Goal: Task Accomplishment & Management: Use online tool/utility

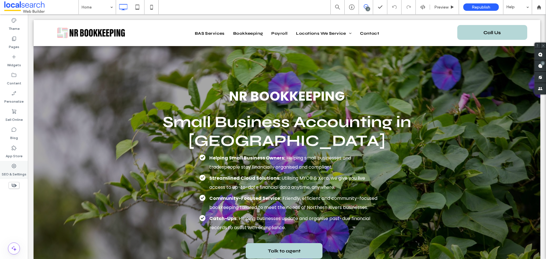
click at [18, 164] on div "SEO & Settings" at bounding box center [14, 170] width 28 height 18
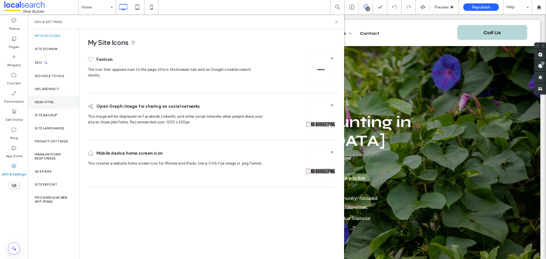
click at [40, 105] on div "Head HTML" at bounding box center [53, 101] width 51 height 13
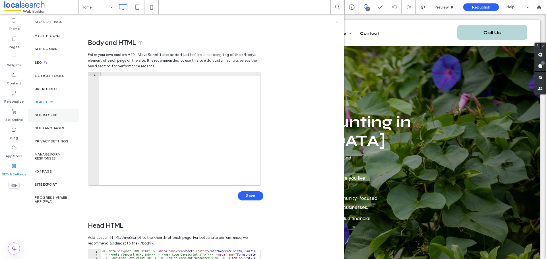
click at [45, 115] on label "Site Backup" at bounding box center [46, 115] width 23 height 4
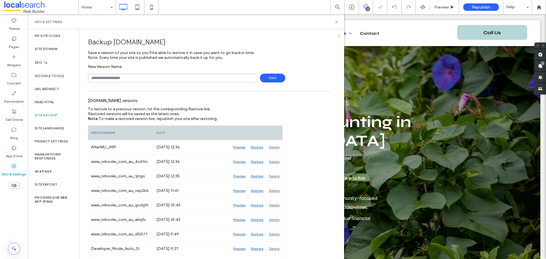
click at [107, 76] on input "text" at bounding box center [172, 78] width 169 height 9
type input "**********"
click at [263, 79] on span "Save" at bounding box center [272, 78] width 25 height 9
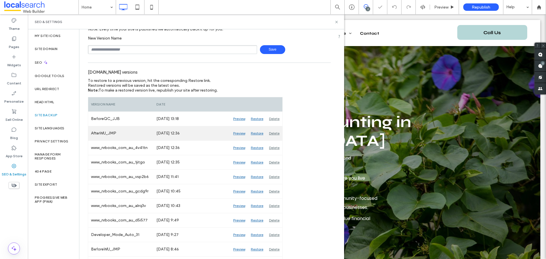
scroll to position [57, 0]
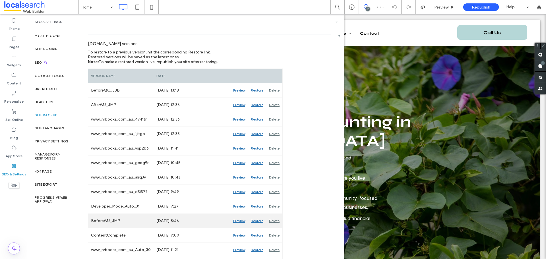
click at [240, 222] on div "Preview" at bounding box center [239, 221] width 18 height 14
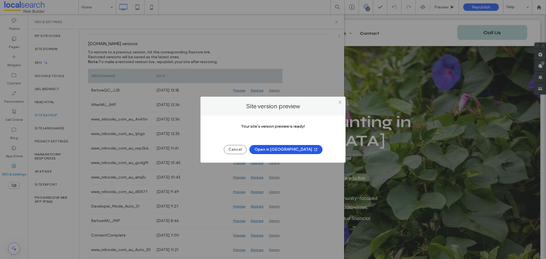
click at [285, 149] on button "Open in New Tab" at bounding box center [285, 149] width 73 height 9
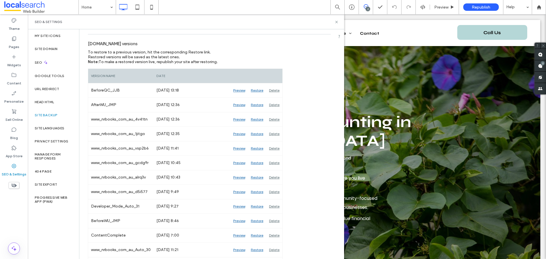
click at [334, 23] on div "SEO & Settings" at bounding box center [186, 22] width 302 height 5
drag, startPoint x: 336, startPoint y: 23, endPoint x: 305, endPoint y: 8, distance: 34.4
click at [336, 23] on icon at bounding box center [336, 22] width 4 height 4
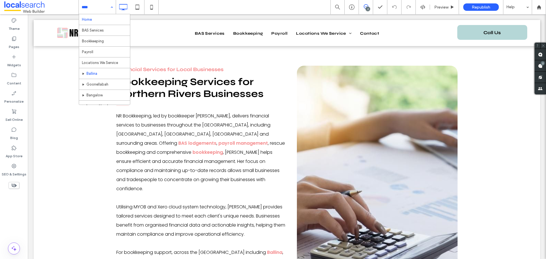
scroll to position [28, 0]
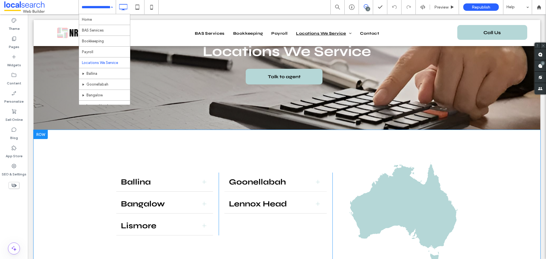
scroll to position [142, 0]
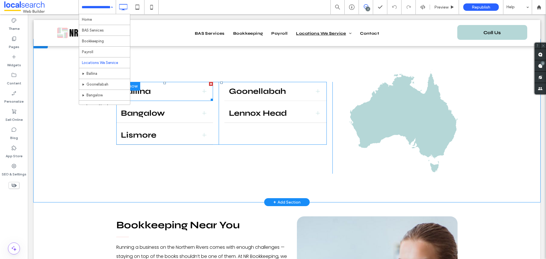
click at [168, 95] on span "Ballina" at bounding box center [159, 91] width 77 height 10
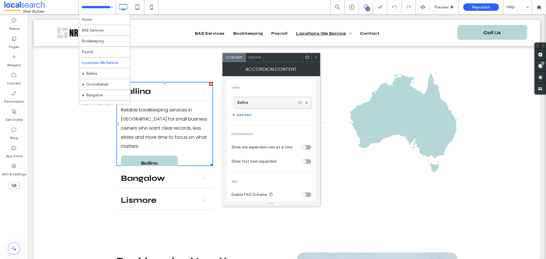
click at [250, 104] on label "Ballina" at bounding box center [265, 102] width 56 height 11
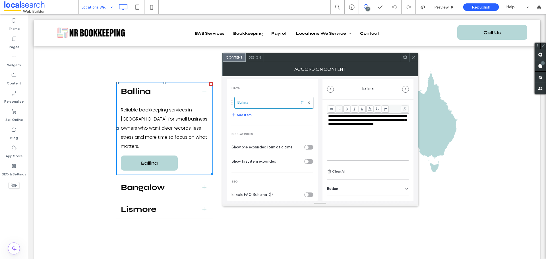
scroll to position [4, 0]
click at [363, 180] on div "Button" at bounding box center [368, 188] width 82 height 16
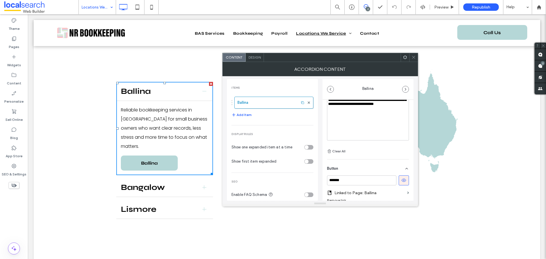
scroll to position [72, 0]
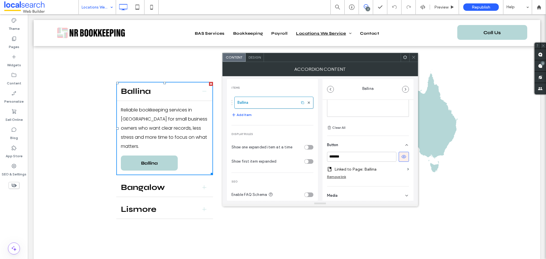
click at [411, 55] on icon at bounding box center [413, 57] width 4 height 4
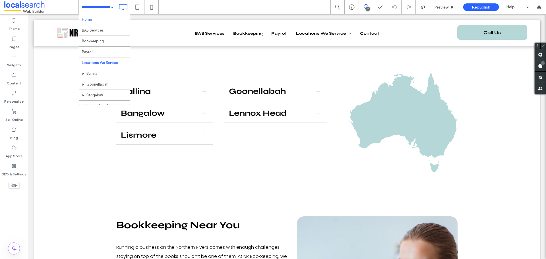
scroll to position [28, 0]
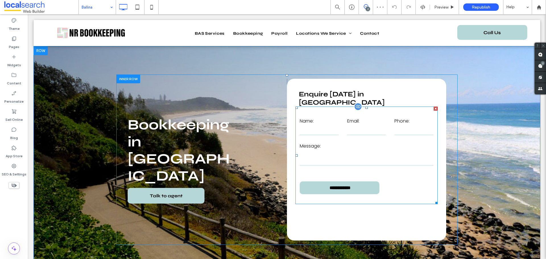
click at [356, 151] on textarea at bounding box center [366, 158] width 134 height 14
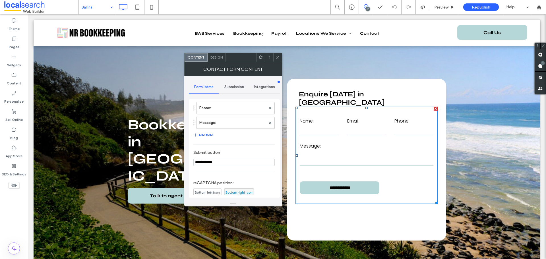
scroll to position [115, 0]
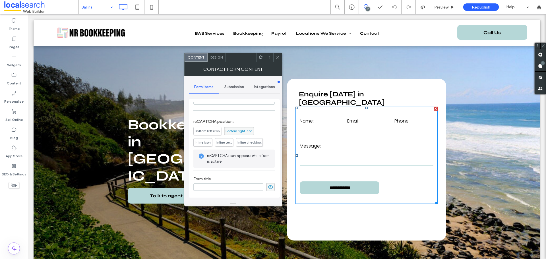
click at [237, 89] on div "Submission" at bounding box center [234, 87] width 30 height 13
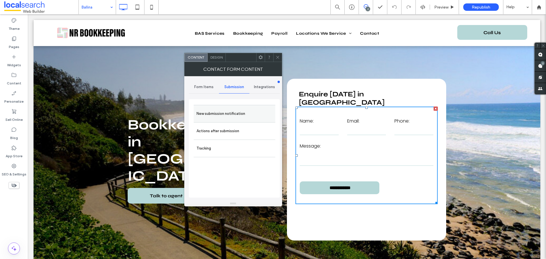
click at [229, 111] on label "New submission notification" at bounding box center [234, 113] width 76 height 11
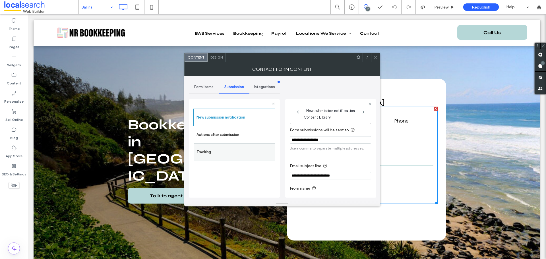
scroll to position [30, 0]
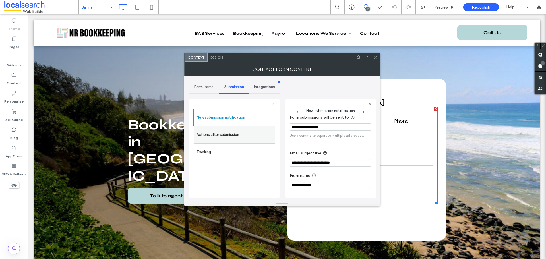
click at [237, 133] on label "Actions after submission" at bounding box center [234, 134] width 76 height 11
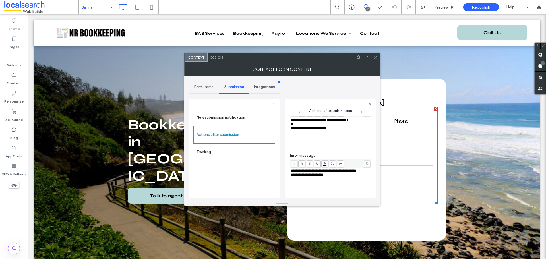
click at [220, 59] on span "Design" at bounding box center [216, 57] width 12 height 4
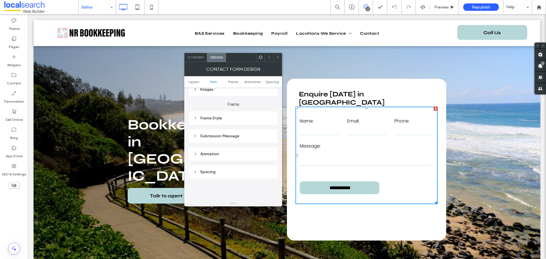
click at [225, 134] on div "Submission Message" at bounding box center [233, 136] width 80 height 5
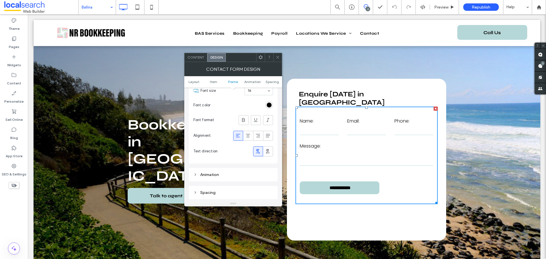
scroll to position [227, 0]
click at [277, 57] on icon at bounding box center [277, 57] width 4 height 4
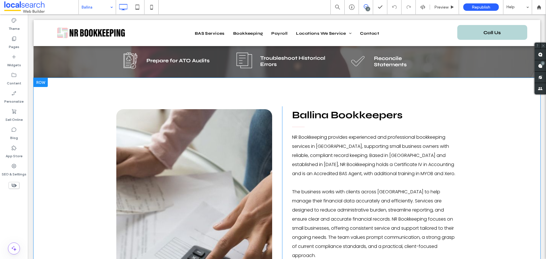
click at [326, 109] on span "Ballina Bookkeepers" at bounding box center [347, 115] width 111 height 12
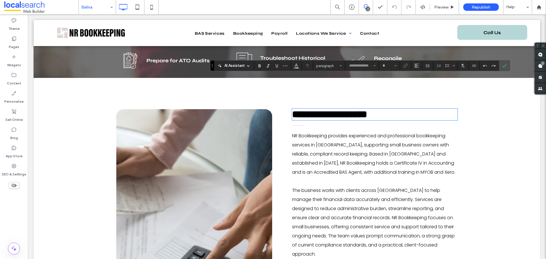
type input "****"
type input "**"
drag, startPoint x: 504, startPoint y: 67, endPoint x: 392, endPoint y: 90, distance: 115.2
click at [504, 67] on icon "Confirm" at bounding box center [504, 65] width 5 height 5
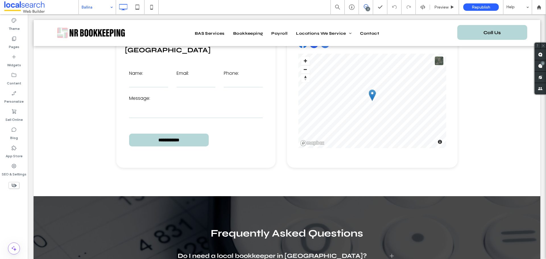
scroll to position [1335, 0]
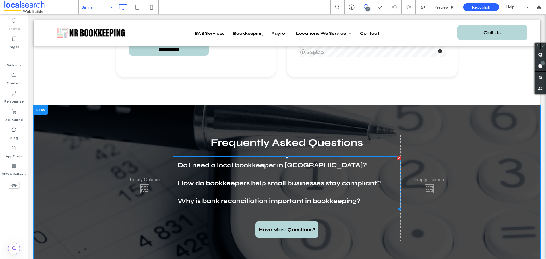
click at [222, 179] on span "How do bookkeepers help small businesses stay compliant?" at bounding box center [281, 182] width 207 height 7
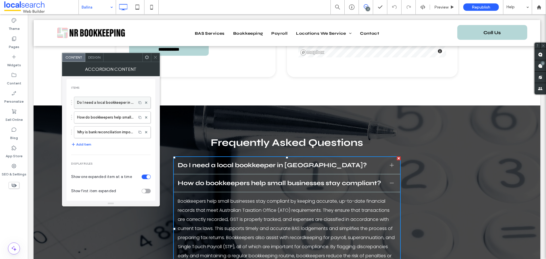
click at [111, 103] on label "Do I need a local bookkeeper in Ballina?" at bounding box center [105, 102] width 56 height 11
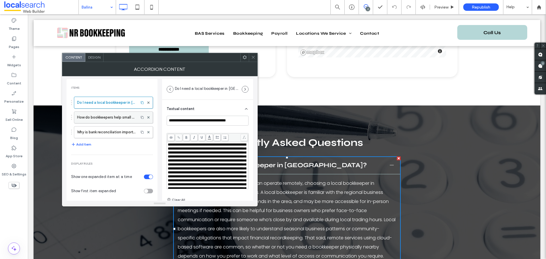
click at [108, 117] on label "How do bookkeepers help small businesses stay compliant?" at bounding box center [106, 117] width 59 height 11
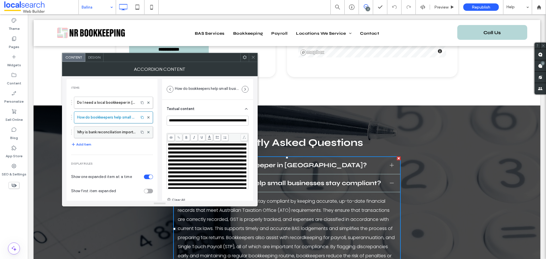
click at [107, 132] on label "Why is bank reconciliation important in bookkeeping?" at bounding box center [106, 131] width 59 height 11
type input "**********"
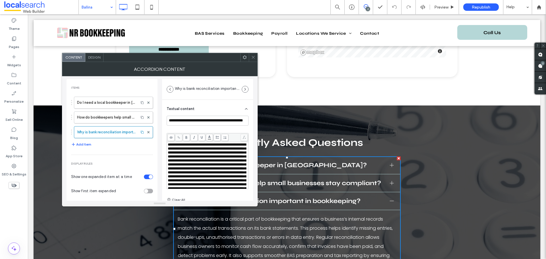
click at [252, 57] on icon at bounding box center [253, 57] width 4 height 4
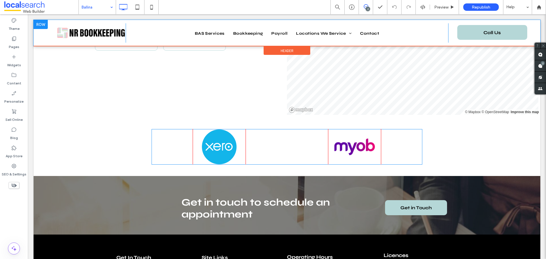
scroll to position [1705, 0]
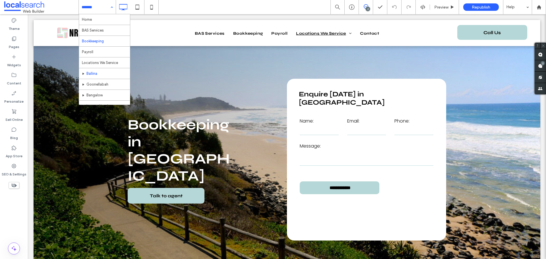
scroll to position [28, 0]
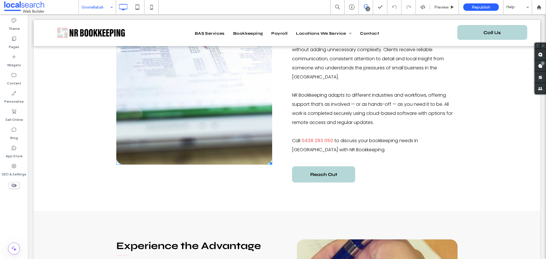
scroll to position [227, 0]
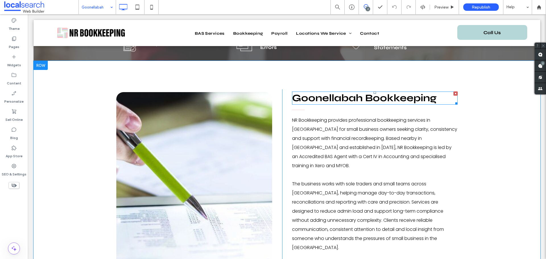
click at [337, 92] on span "Goonellabah Bookkeeping" at bounding box center [364, 98] width 144 height 12
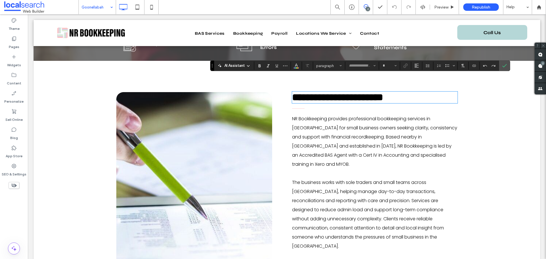
type input "****"
type input "**"
click at [503, 63] on span "Confirm" at bounding box center [503, 66] width 3 height 10
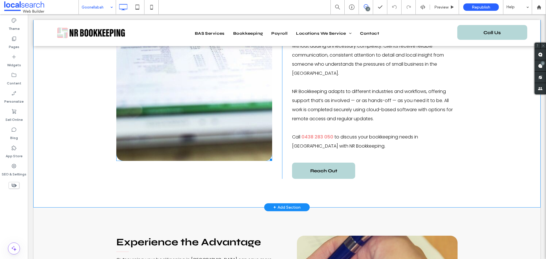
scroll to position [483, 0]
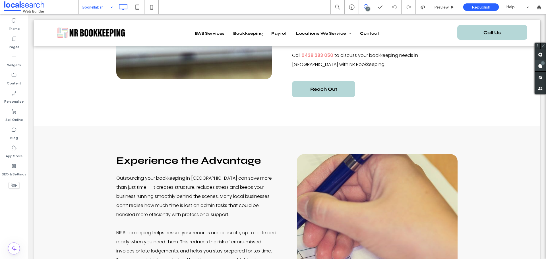
click at [543, 66] on span at bounding box center [539, 65] width 11 height 11
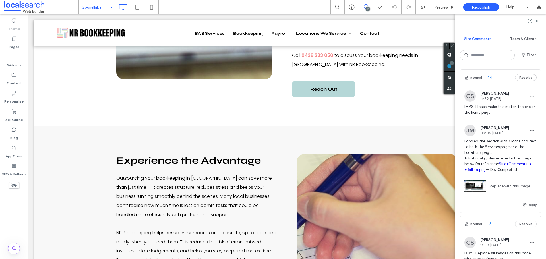
click at [490, 107] on span "DEVS: Please make this match the one on the home page." at bounding box center [500, 109] width 72 height 11
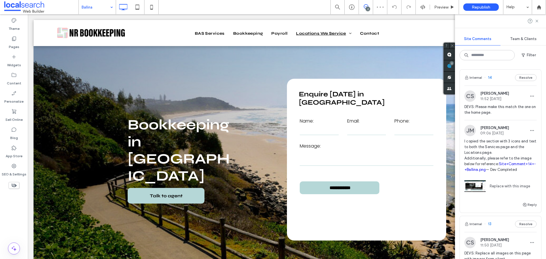
click at [502, 110] on span "DEVS: Please make this match the one on the home page." at bounding box center [500, 109] width 72 height 11
click at [491, 170] on link "Site+Comment+14+-+Ballina.png" at bounding box center [499, 167] width 71 height 10
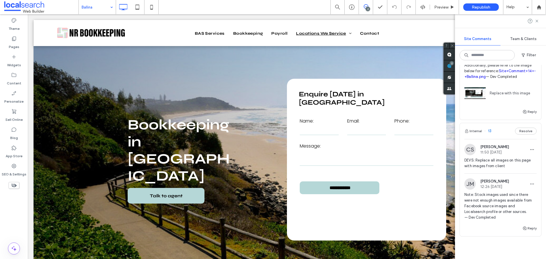
scroll to position [114, 0]
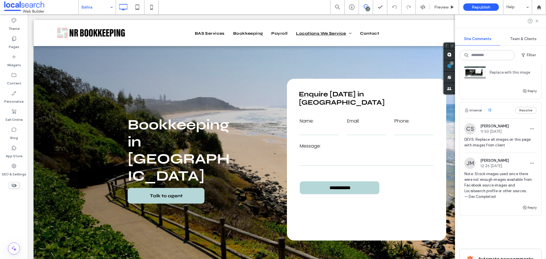
click at [494, 148] on span "DEVS: Replace all images on this page with images from client" at bounding box center [500, 142] width 72 height 11
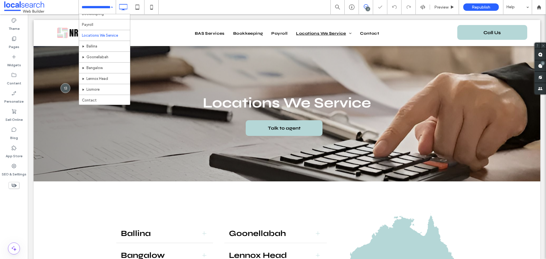
scroll to position [28, 0]
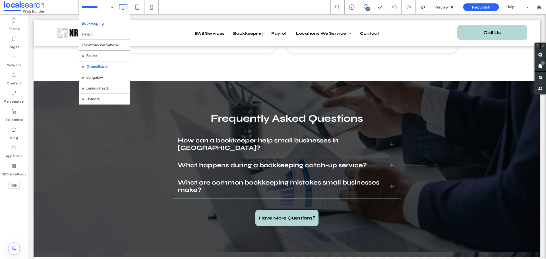
scroll to position [28, 0]
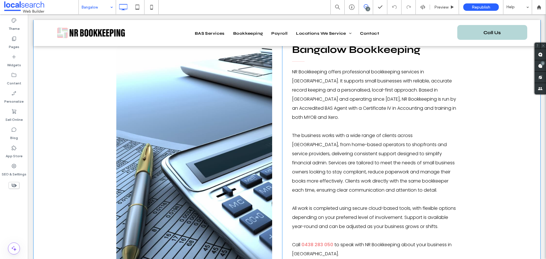
scroll to position [227, 0]
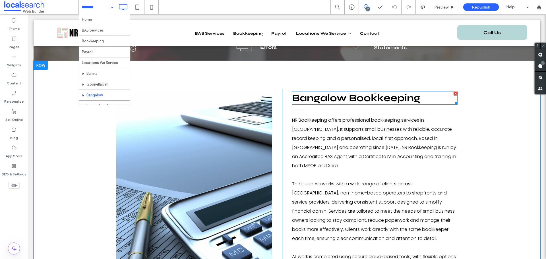
click at [362, 92] on span "Bangalow Bookkeeping" at bounding box center [356, 98] width 128 height 12
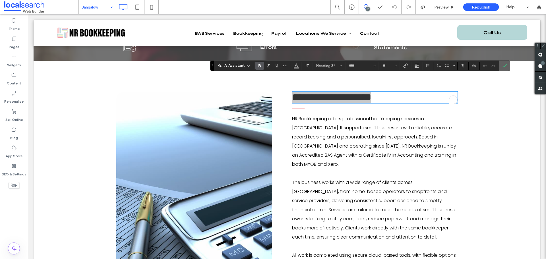
click at [502, 65] on icon "Confirm" at bounding box center [504, 65] width 5 height 5
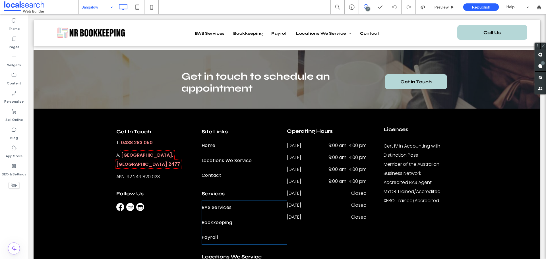
scroll to position [1676, 0]
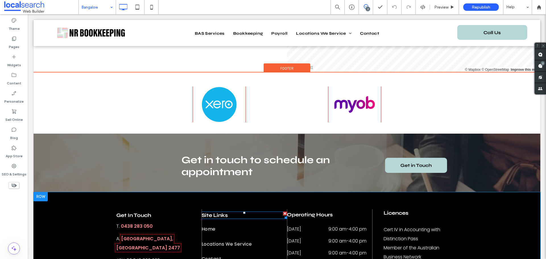
click at [222, 212] on span "Site Links" at bounding box center [214, 215] width 26 height 6
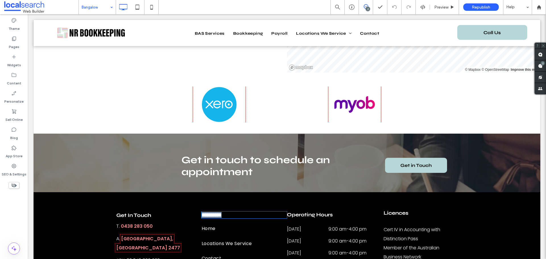
type input "****"
type input "**"
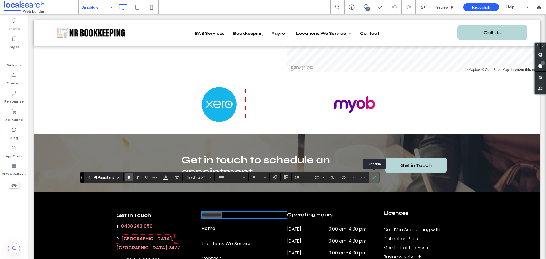
drag, startPoint x: 373, startPoint y: 176, endPoint x: 270, endPoint y: 176, distance: 102.6
click at [373, 176] on icon "Confirm" at bounding box center [373, 177] width 5 height 5
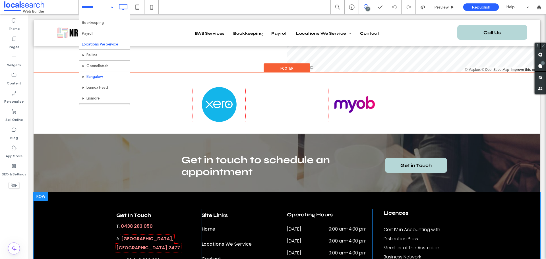
scroll to position [28, 0]
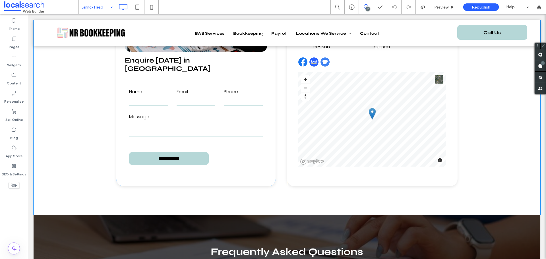
scroll to position [1136, 0]
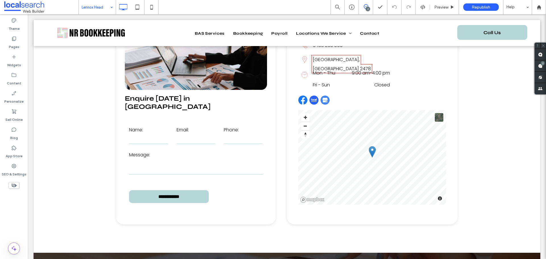
drag, startPoint x: 93, startPoint y: 7, endPoint x: 94, endPoint y: 11, distance: 4.3
click at [93, 7] on input at bounding box center [96, 7] width 28 height 14
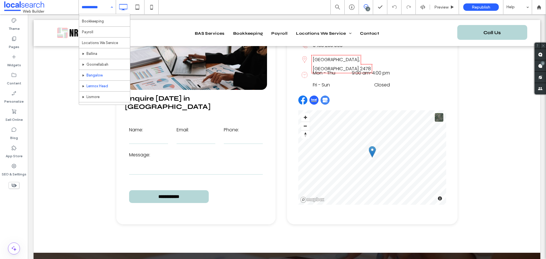
scroll to position [28, 0]
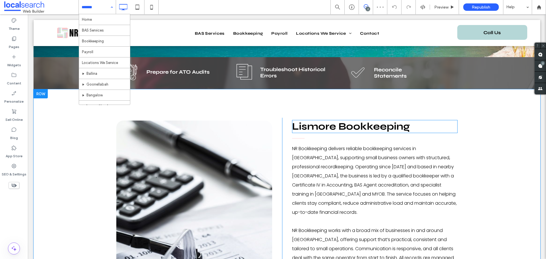
click at [330, 120] on span "Lismore Bookkeeping" at bounding box center [351, 126] width 118 height 12
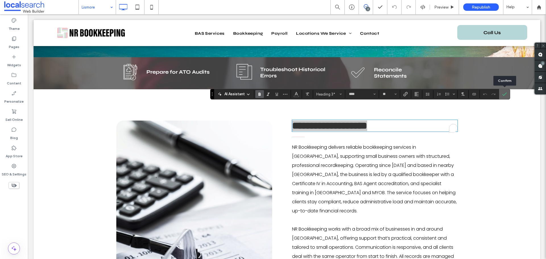
click at [505, 97] on span "Confirm" at bounding box center [504, 94] width 5 height 10
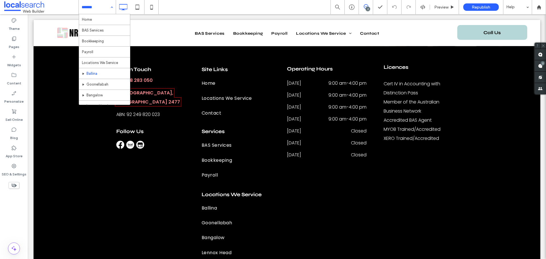
scroll to position [28, 0]
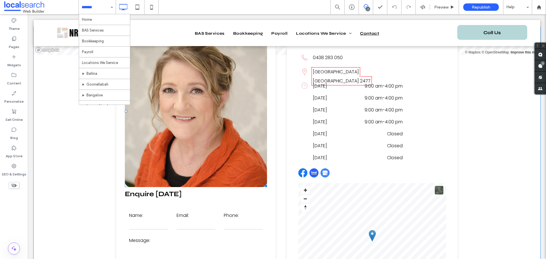
scroll to position [398, 0]
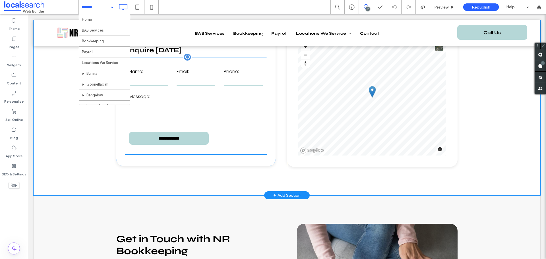
click at [211, 91] on form "**********" at bounding box center [196, 105] width 142 height 97
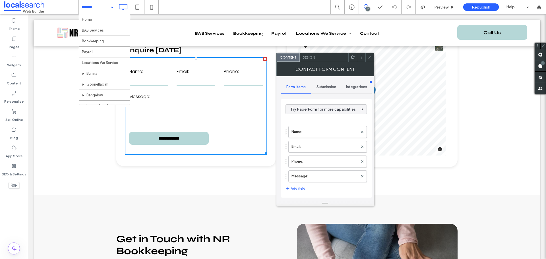
type input "**********"
click at [303, 59] on span "Design" at bounding box center [308, 57] width 12 height 4
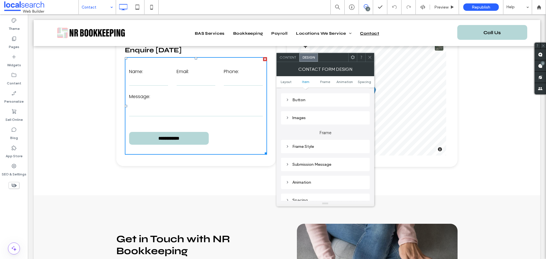
click at [304, 163] on div "Submission Message" at bounding box center [325, 164] width 80 height 5
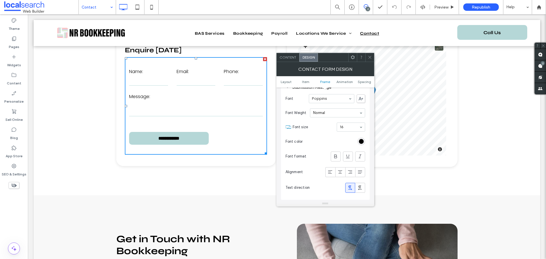
scroll to position [199, 0]
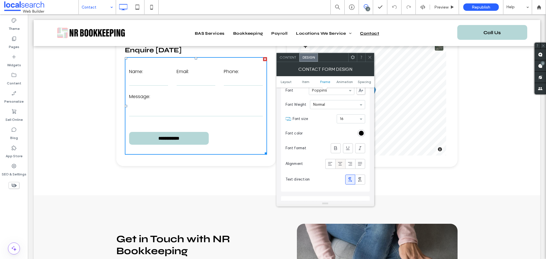
click at [335, 162] on div at bounding box center [339, 163] width 9 height 9
click at [331, 163] on icon at bounding box center [330, 164] width 6 height 6
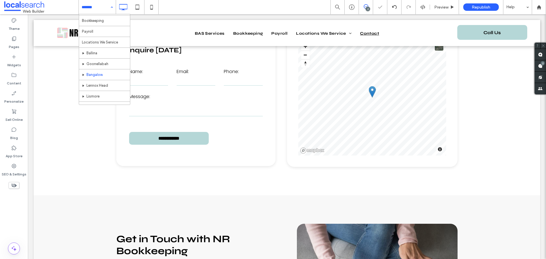
scroll to position [28, 0]
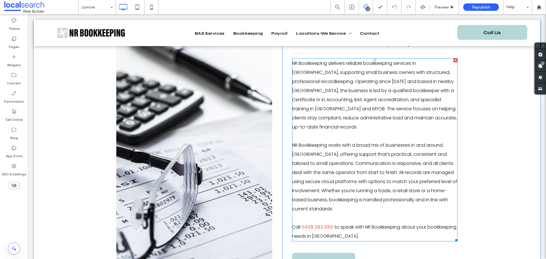
scroll to position [199, 0]
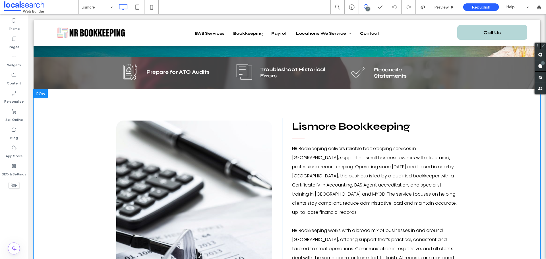
click at [347, 120] on div "Lismore Bookkeeping" at bounding box center [374, 126] width 165 height 13
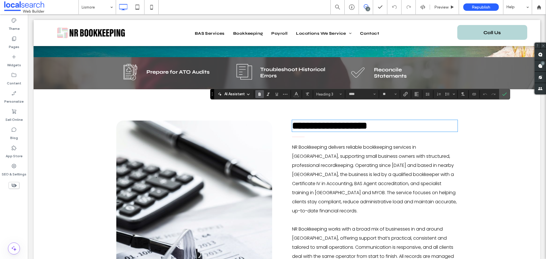
type input "****"
type input "**"
click at [500, 95] on label "Confirm" at bounding box center [504, 94] width 9 height 10
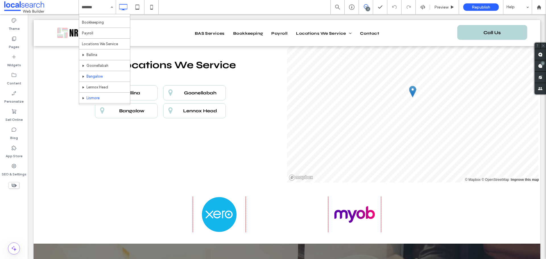
scroll to position [28, 0]
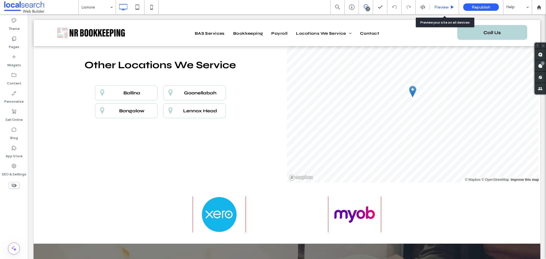
click at [440, 8] on span "Preview" at bounding box center [441, 7] width 14 height 5
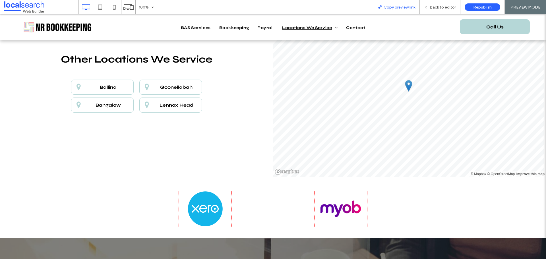
click at [385, 8] on span "Copy preview link" at bounding box center [399, 7] width 32 height 5
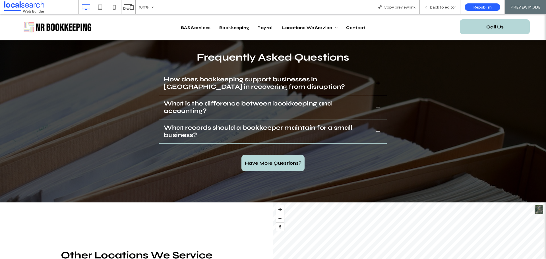
scroll to position [1364, 0]
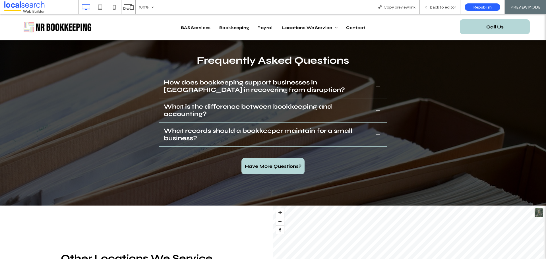
scroll to position [1364, 0]
drag, startPoint x: 434, startPoint y: 5, endPoint x: 100, endPoint y: 16, distance: 334.3
click at [434, 5] on span "Back to editor" at bounding box center [442, 7] width 26 height 5
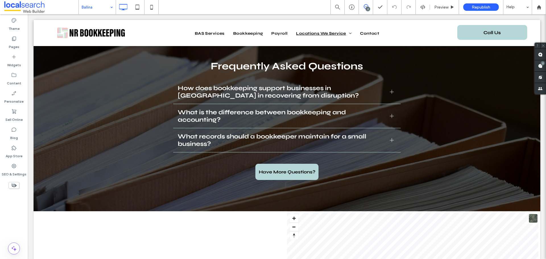
click at [151, 7] on div at bounding box center [273, 129] width 546 height 259
click at [151, 9] on use at bounding box center [151, 7] width 3 height 5
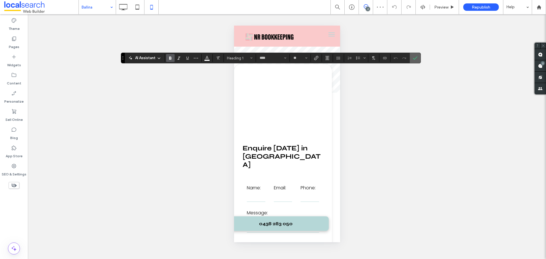
drag, startPoint x: 420, startPoint y: 57, endPoint x: 417, endPoint y: 58, distance: 3.1
click at [418, 58] on section at bounding box center [414, 58] width 11 height 10
click at [414, 57] on icon "Confirm" at bounding box center [415, 58] width 5 height 5
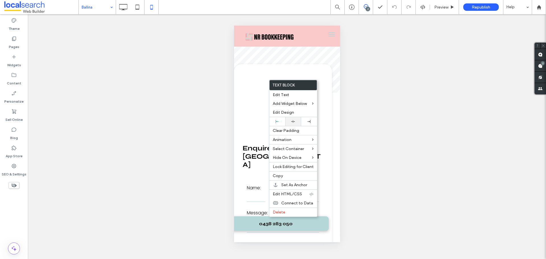
click at [290, 122] on div at bounding box center [293, 122] width 10 height 4
click at [260, 75] on div at bounding box center [273, 129] width 546 height 259
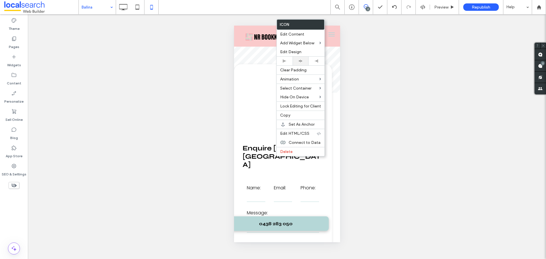
click at [302, 59] on div at bounding box center [300, 61] width 10 height 4
click at [256, 103] on div at bounding box center [273, 129] width 546 height 259
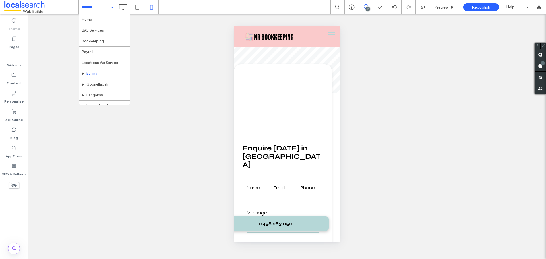
scroll to position [28, 0]
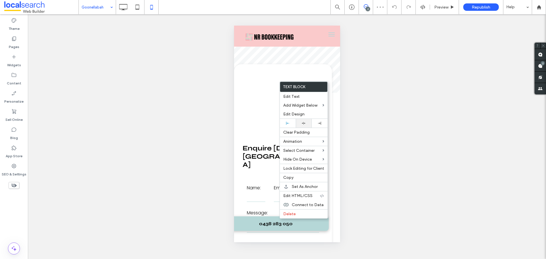
click at [295, 123] on div at bounding box center [303, 123] width 16 height 9
click at [268, 90] on div at bounding box center [273, 129] width 546 height 259
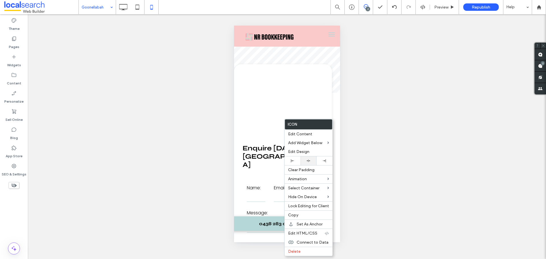
click at [310, 158] on div at bounding box center [308, 160] width 16 height 9
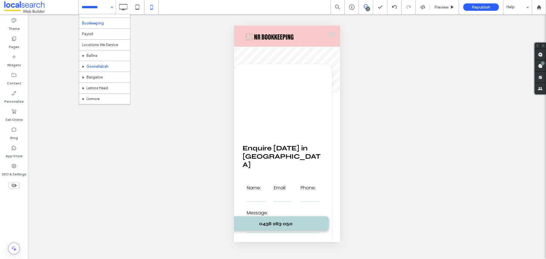
scroll to position [28, 0]
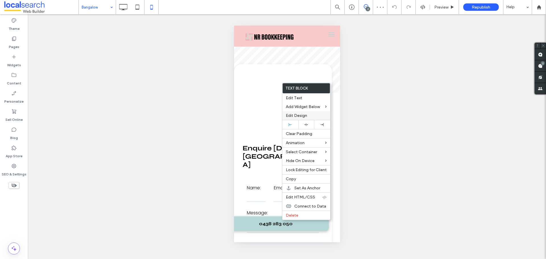
click at [302, 121] on div at bounding box center [306, 124] width 16 height 9
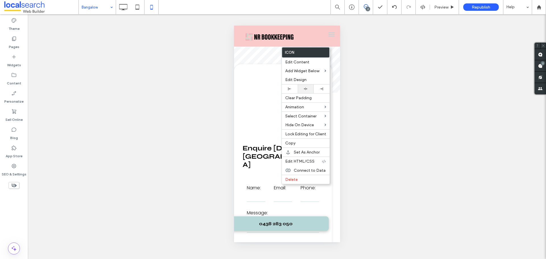
click at [302, 89] on div at bounding box center [305, 89] width 10 height 4
click at [253, 134] on div at bounding box center [273, 129] width 546 height 259
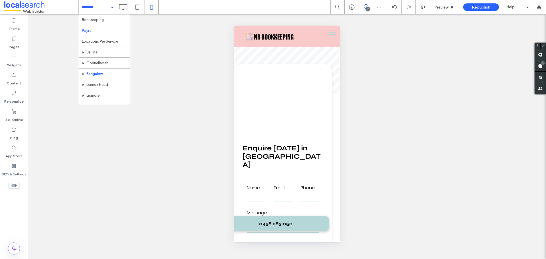
scroll to position [28, 0]
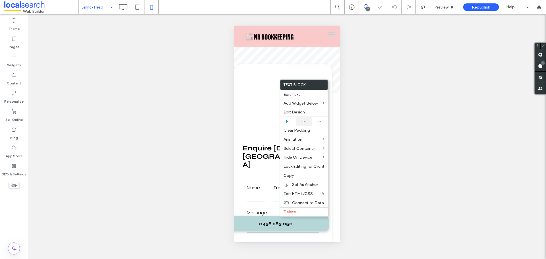
click at [306, 122] on div at bounding box center [304, 121] width 10 height 4
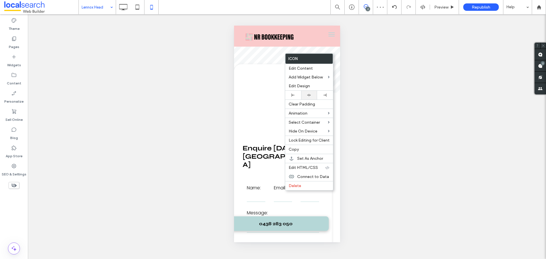
click at [309, 96] on icon at bounding box center [309, 95] width 4 height 4
click at [113, 14] on div "Lennox Head 2 Preview Republish Help Site Comments Team & Clients Automate new …" at bounding box center [273, 129] width 546 height 259
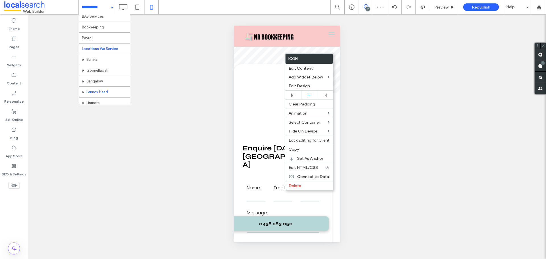
scroll to position [28, 0]
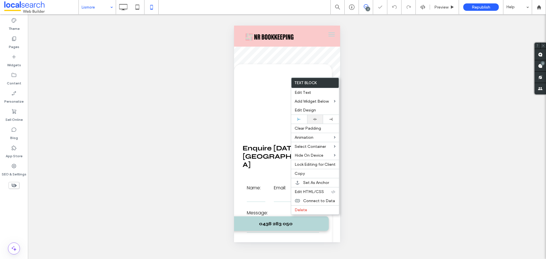
click at [312, 117] on div at bounding box center [315, 119] width 16 height 9
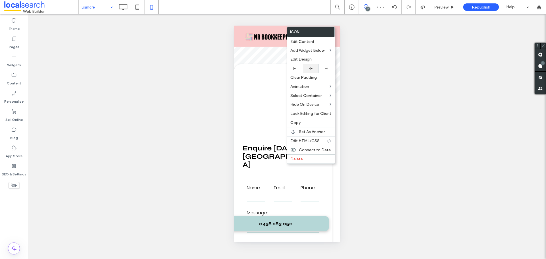
click at [314, 67] on div at bounding box center [310, 68] width 10 height 4
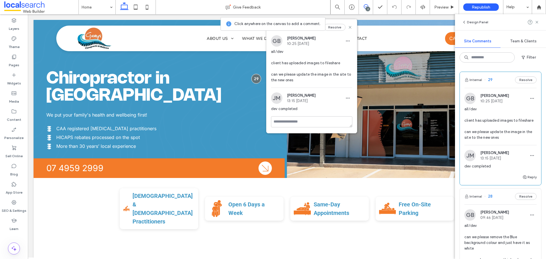
click at [502, 128] on span "all/dev client has uploaded images to fileshare can we please update the image …" at bounding box center [500, 123] width 72 height 34
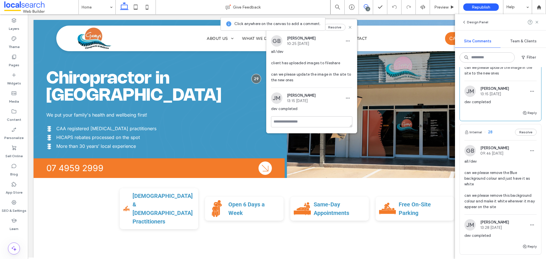
scroll to position [85, 0]
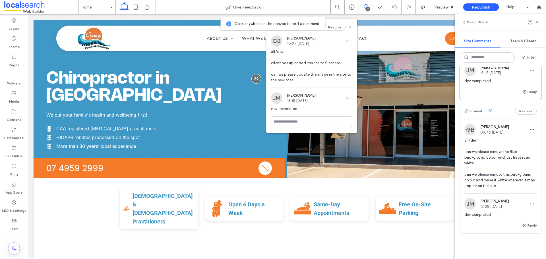
click at [510, 150] on span "all/dev can we please remove the Blue background colour and just have it as whi…" at bounding box center [500, 163] width 72 height 51
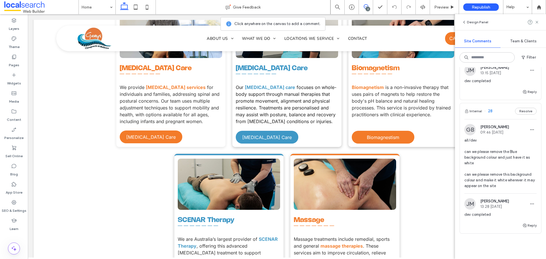
scroll to position [390, 0]
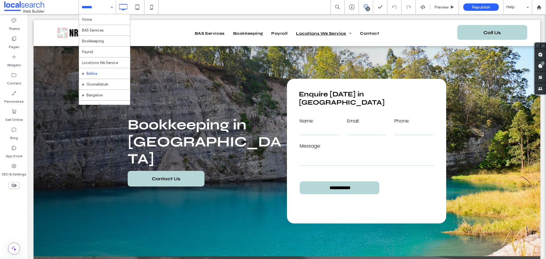
scroll to position [28, 0]
drag, startPoint x: 105, startPoint y: 7, endPoint x: 109, endPoint y: 7, distance: 4.0
click at [106, 6] on input at bounding box center [96, 7] width 28 height 14
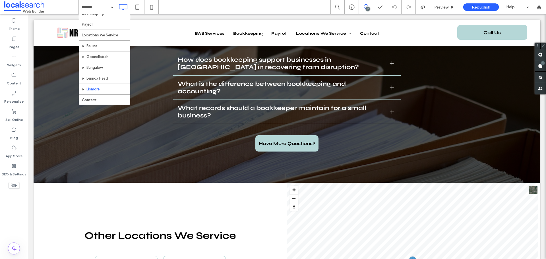
scroll to position [1279, 0]
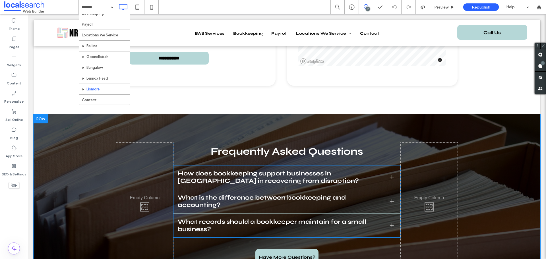
click at [250, 165] on div "How does bookkeeping support businesses in [GEOGRAPHIC_DATA] in recovering from…" at bounding box center [286, 177] width 227 height 24
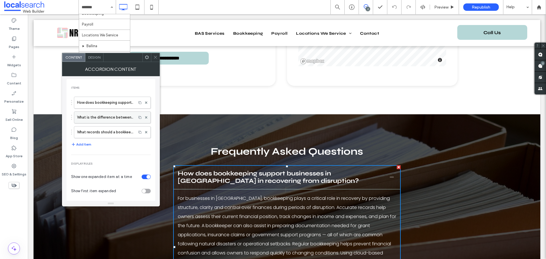
click at [87, 118] on label "What is the difference between bookkeeping and accounting?" at bounding box center [105, 117] width 56 height 11
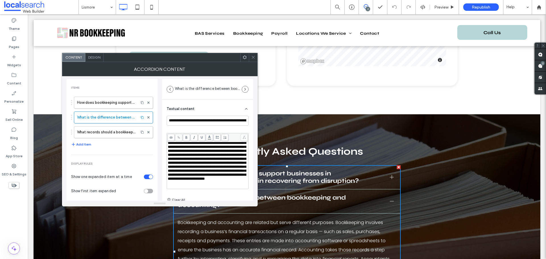
scroll to position [43, 0]
click at [183, 185] on div "Rich Text Editor" at bounding box center [208, 187] width 80 height 4
click at [254, 53] on span at bounding box center [253, 57] width 4 height 9
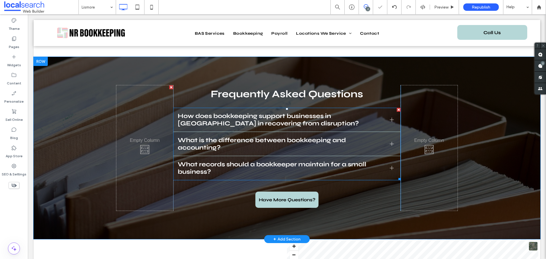
scroll to position [1335, 0]
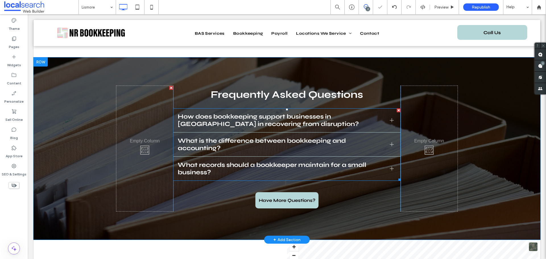
click at [237, 137] on span "What is the difference between bookkeeping and accounting?" at bounding box center [281, 144] width 207 height 15
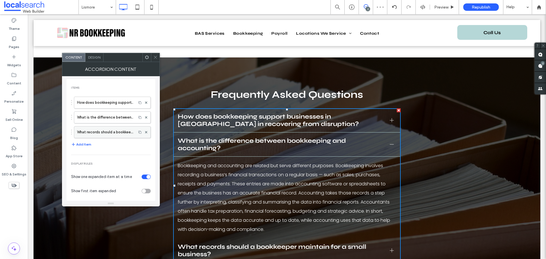
click at [109, 130] on label "What records should a bookkeeper maintain for a small business?" at bounding box center [105, 131] width 56 height 11
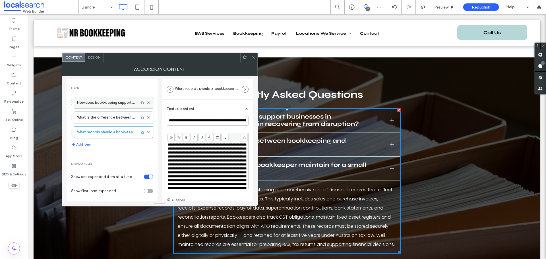
click at [106, 100] on label "How does bookkeeping support businesses in [GEOGRAPHIC_DATA] in recovering from…" at bounding box center [106, 102] width 59 height 11
type input "**********"
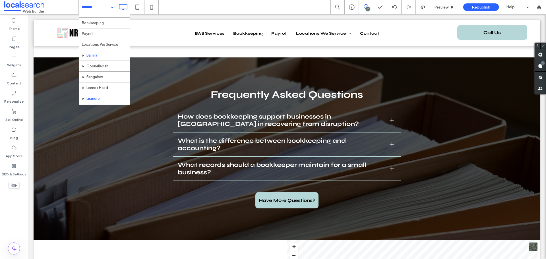
scroll to position [28, 0]
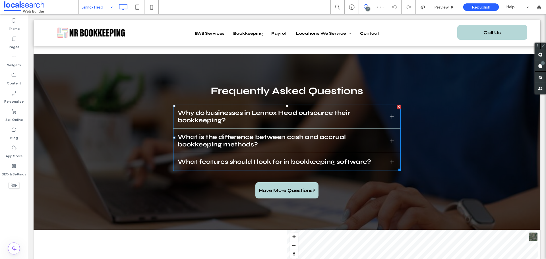
click at [264, 133] on span "What is the difference between cash and accrual bookkeeping methods?" at bounding box center [281, 140] width 207 height 15
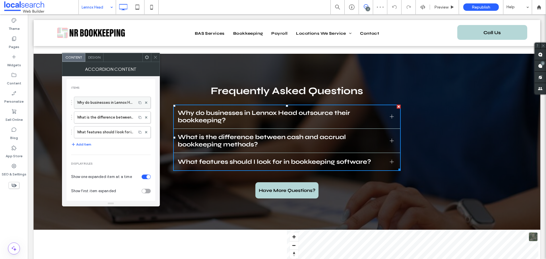
click at [103, 106] on label "Why do businesses in Lennox Head outsource their bookkeeping?" at bounding box center [105, 102] width 56 height 11
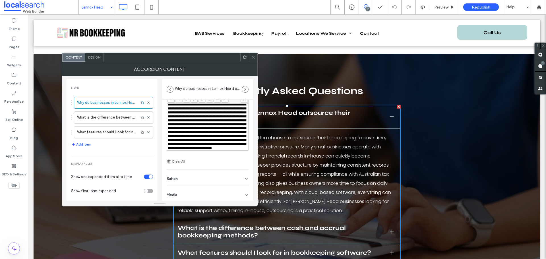
scroll to position [40, 0]
click at [113, 120] on label "What is the difference between cash and accrual bookkeeping methods?" at bounding box center [106, 117] width 59 height 11
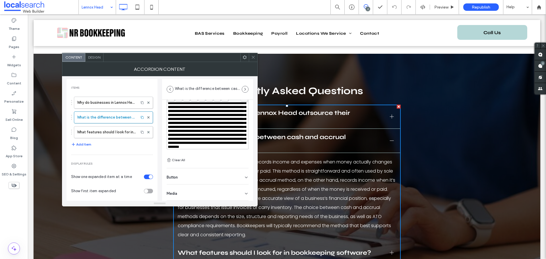
scroll to position [48, 0]
click at [115, 131] on label "What features should I look for in bookkeeping software?" at bounding box center [106, 131] width 59 height 11
type input "**********"
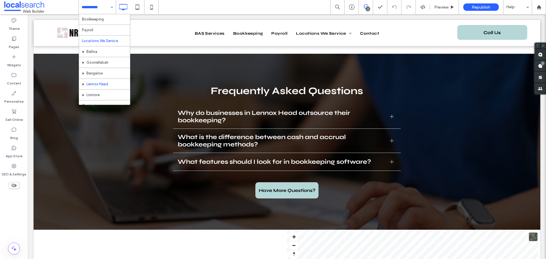
scroll to position [28, 0]
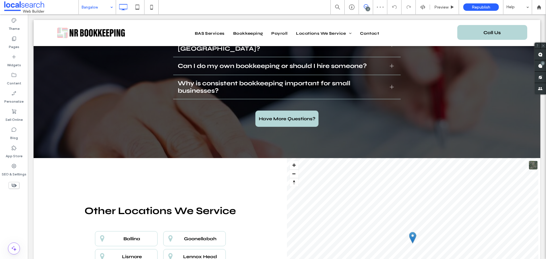
scroll to position [1335, 0]
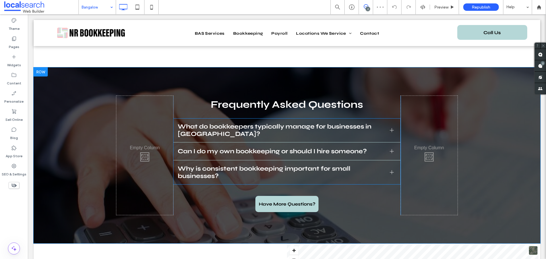
click at [219, 123] on span "What do bookkeepers typically manage for businesses in [GEOGRAPHIC_DATA]?" at bounding box center [281, 130] width 207 height 15
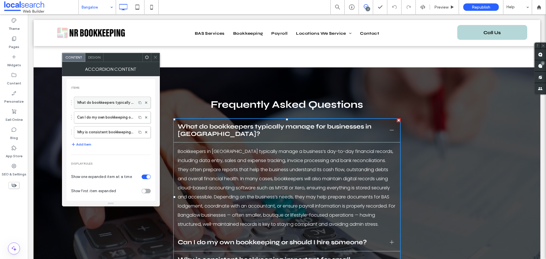
click at [99, 97] on label "What do bookkeepers typically manage for businesses in [GEOGRAPHIC_DATA]?" at bounding box center [105, 102] width 56 height 11
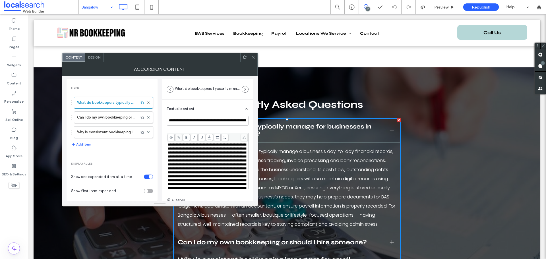
scroll to position [40, 0]
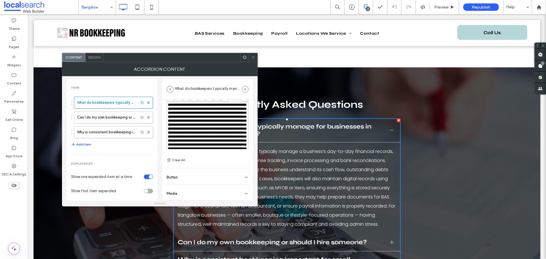
click at [203, 130] on span "**********" at bounding box center [207, 134] width 78 height 63
click at [111, 118] on label "Can I do my own bookkeeping or should I hire someone?" at bounding box center [106, 117] width 59 height 11
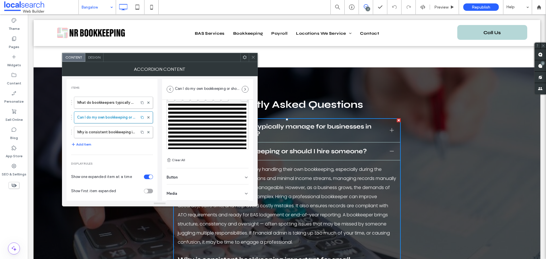
click at [197, 125] on span "**********" at bounding box center [207, 132] width 78 height 59
click at [116, 132] on label "Why is consistent bookkeeping important for small businesses?" at bounding box center [106, 131] width 59 height 11
type input "**********"
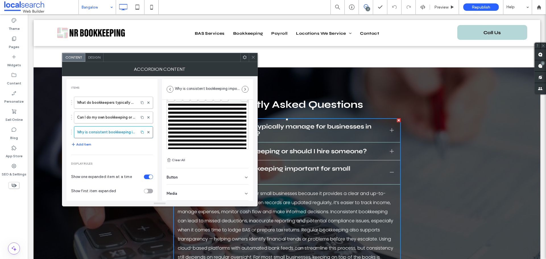
click at [205, 129] on span "**********" at bounding box center [207, 132] width 78 height 59
click at [251, 57] on icon at bounding box center [253, 57] width 4 height 4
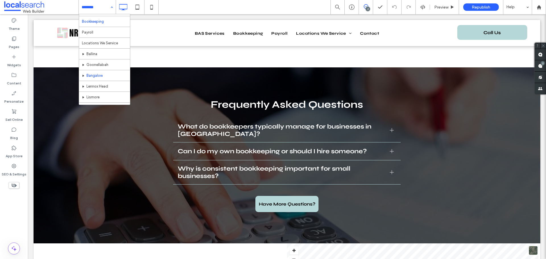
scroll to position [28, 0]
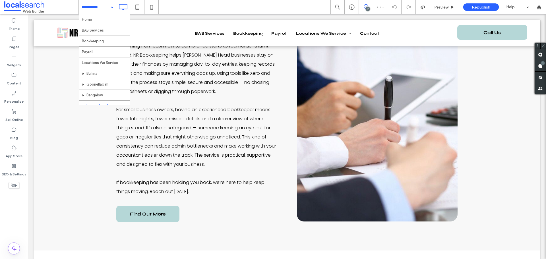
click at [108, 3] on div "Home BAS Services Bookkeeping Payroll Locations We Service [GEOGRAPHIC_DATA] [G…" at bounding box center [97, 7] width 37 height 14
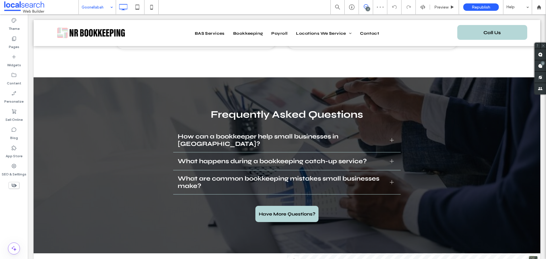
scroll to position [1307, 0]
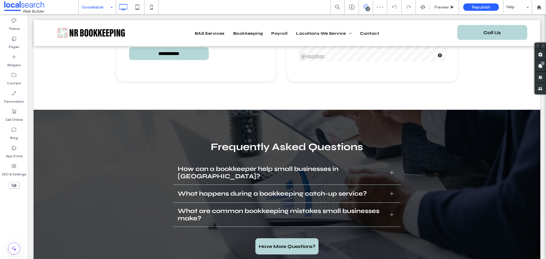
click at [247, 185] on div "What happens during a bookkeeping catch-up service?" at bounding box center [286, 194] width 227 height 18
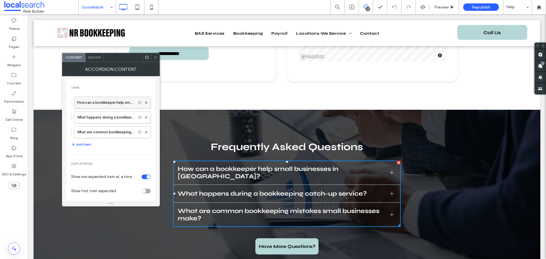
click at [94, 102] on label "How can a bookkeeper help small businesses in [GEOGRAPHIC_DATA]?" at bounding box center [105, 102] width 56 height 11
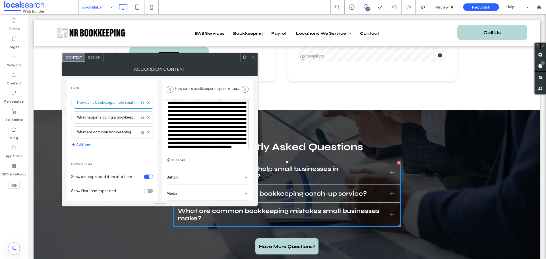
scroll to position [0, 0]
click at [201, 121] on span "**********" at bounding box center [207, 118] width 78 height 59
click at [110, 119] on label "What happens during a bookkeeping catch-up service?" at bounding box center [106, 117] width 59 height 11
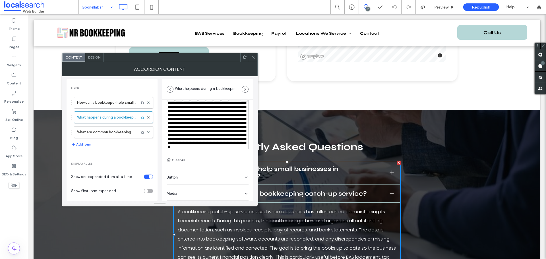
click at [200, 124] on span "**********" at bounding box center [207, 120] width 78 height 55
click at [196, 180] on div "Button" at bounding box center [207, 176] width 82 height 16
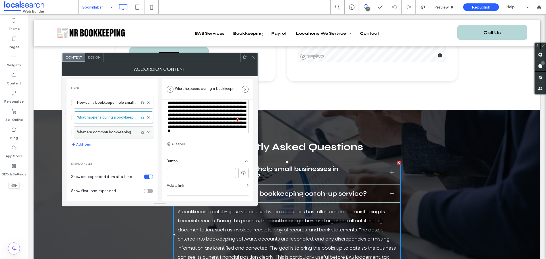
click at [115, 127] on label "What are common bookkeeping mistakes small businesses make?" at bounding box center [106, 131] width 59 height 11
type input "**********"
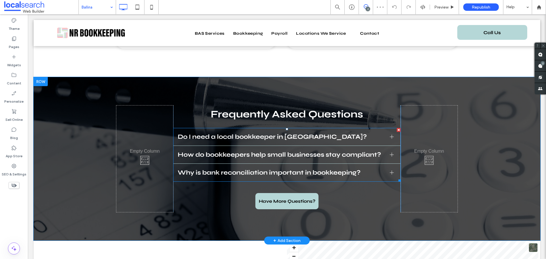
click at [244, 164] on div "Why is bank reconciliation important in bookkeeping?" at bounding box center [286, 173] width 227 height 18
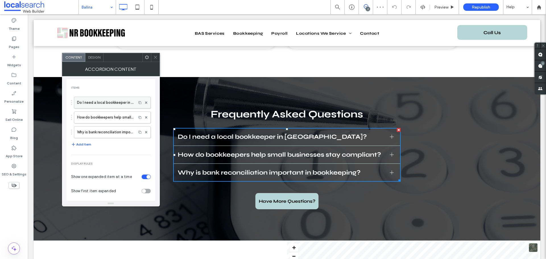
click at [95, 107] on label "Do I need a local bookkeeper in Ballina?" at bounding box center [105, 102] width 56 height 11
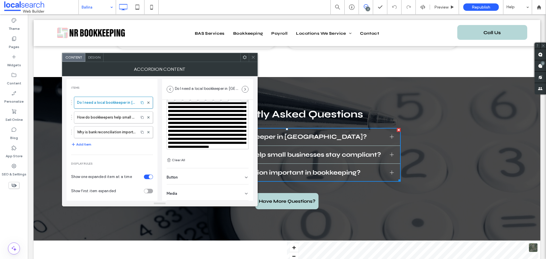
click at [204, 128] on span "**********" at bounding box center [207, 118] width 78 height 59
click at [124, 119] on label "How do bookkeepers help small businesses stay compliant?" at bounding box center [106, 117] width 59 height 11
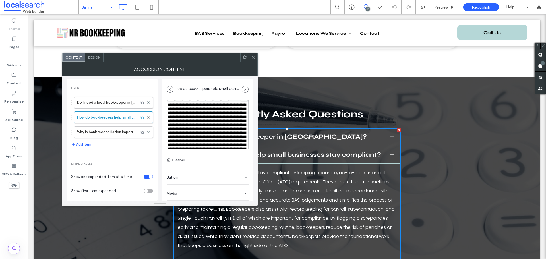
click at [197, 126] on span "**********" at bounding box center [207, 132] width 78 height 59
click at [111, 132] on label "Why is bank reconciliation important in bookkeeping?" at bounding box center [106, 131] width 59 height 11
type input "**********"
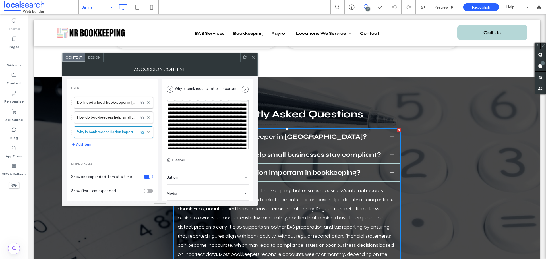
click at [191, 132] on span "**********" at bounding box center [207, 132] width 78 height 59
click at [252, 58] on icon at bounding box center [253, 57] width 4 height 4
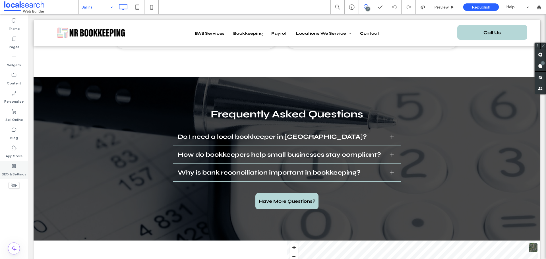
click at [10, 170] on label "SEO & Settings" at bounding box center [14, 173] width 25 height 8
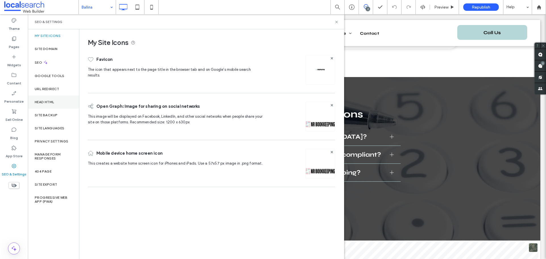
click at [53, 106] on div "Head HTML" at bounding box center [53, 101] width 51 height 13
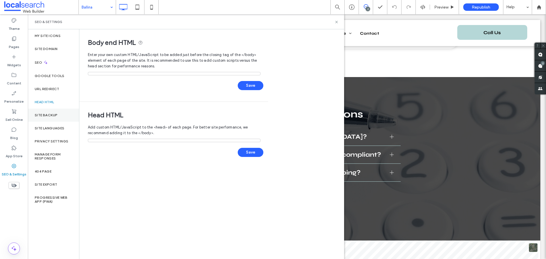
click at [51, 114] on label "Site Backup" at bounding box center [46, 115] width 23 height 4
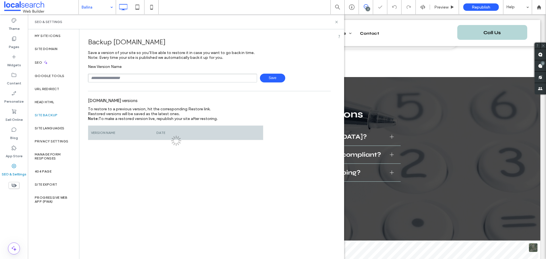
click at [126, 76] on input "text" at bounding box center [172, 78] width 169 height 9
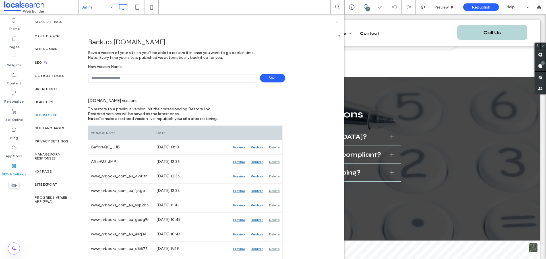
type input "**********"
click at [267, 81] on span "Save" at bounding box center [272, 78] width 25 height 9
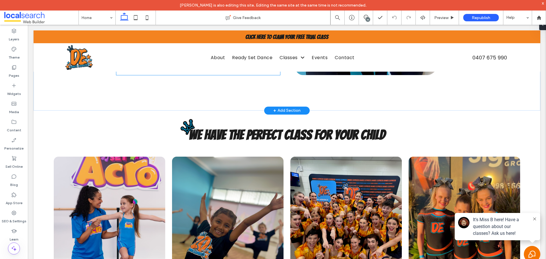
scroll to position [540, 0]
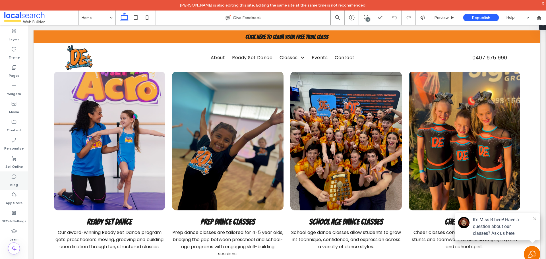
drag, startPoint x: 11, startPoint y: 214, endPoint x: 22, endPoint y: 189, distance: 27.5
click at [11, 214] on icon at bounding box center [14, 213] width 6 height 6
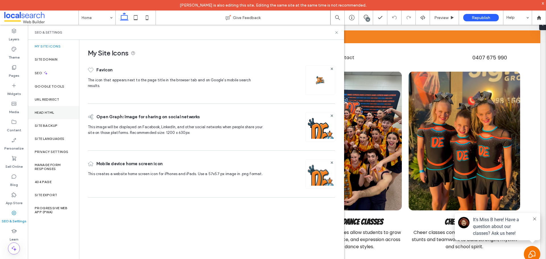
click at [47, 115] on div "Head HTML" at bounding box center [53, 112] width 51 height 13
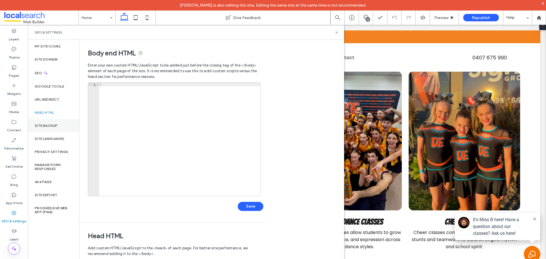
click at [47, 120] on div "Site Backup" at bounding box center [53, 125] width 51 height 13
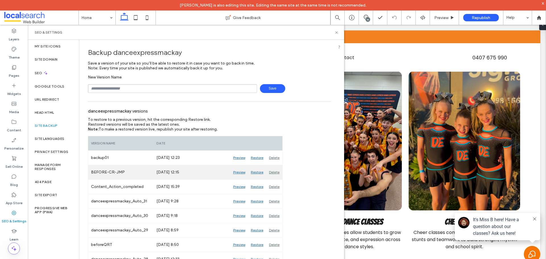
click at [236, 172] on div "Preview" at bounding box center [239, 172] width 18 height 14
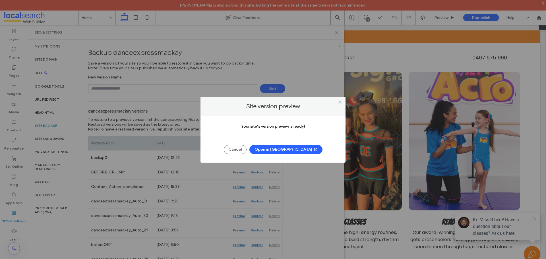
click at [275, 150] on button "Open in New Tab" at bounding box center [285, 149] width 73 height 9
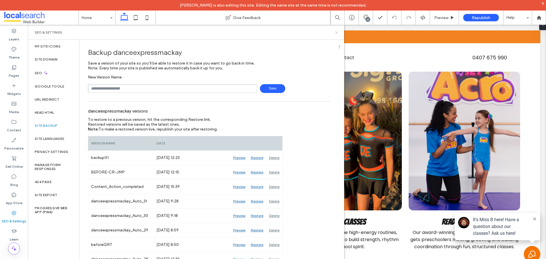
click at [338, 31] on icon at bounding box center [336, 32] width 4 height 4
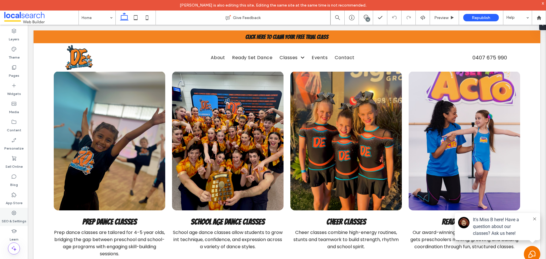
click at [6, 225] on div "SEO & Settings" at bounding box center [14, 217] width 28 height 18
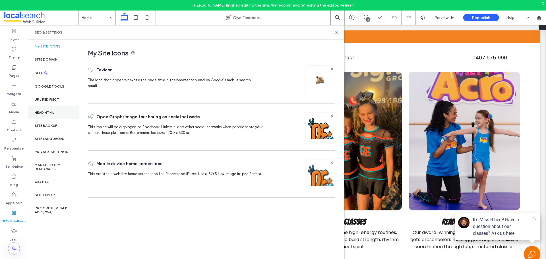
click at [56, 117] on div "Head HTML" at bounding box center [53, 112] width 51 height 13
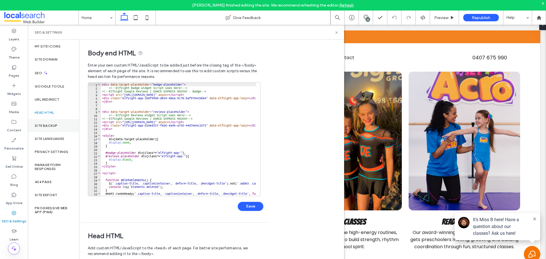
click at [53, 126] on label "Site Backup" at bounding box center [46, 126] width 23 height 4
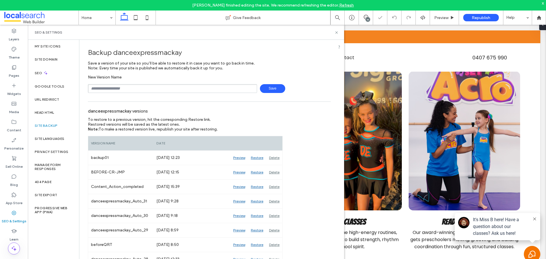
click at [151, 87] on input "text" at bounding box center [172, 88] width 169 height 9
type input "**********"
click at [280, 84] on div "**********" at bounding box center [209, 84] width 243 height 18
click at [275, 88] on span "Save" at bounding box center [272, 88] width 25 height 9
drag, startPoint x: 336, startPoint y: 32, endPoint x: 80, endPoint y: 54, distance: 257.3
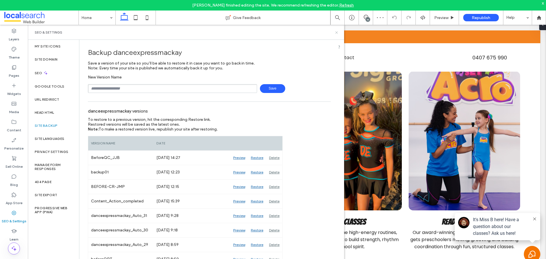
click at [336, 32] on icon at bounding box center [336, 32] width 4 height 4
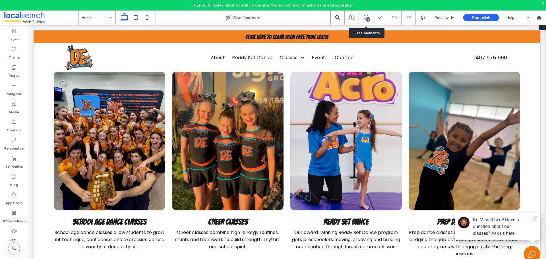
click at [367, 15] on icon at bounding box center [365, 17] width 5 height 5
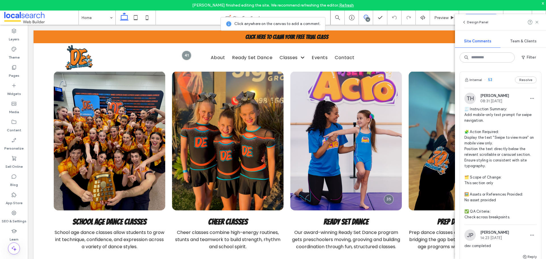
click at [501, 112] on span "🧾 Instruction Summary: Add mobile-only text prompt for swipe navigation. 🧩 Acti…" at bounding box center [500, 163] width 72 height 114
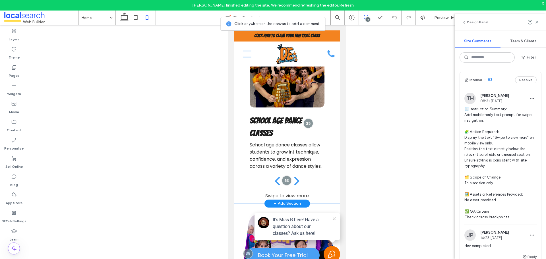
scroll to position [623, 0]
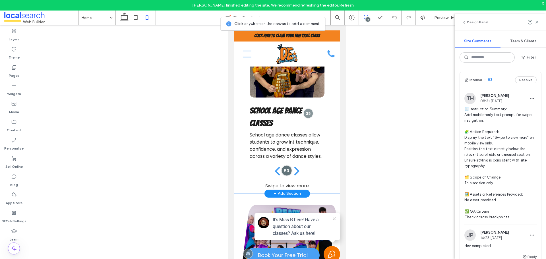
click at [285, 165] on div at bounding box center [286, 170] width 11 height 11
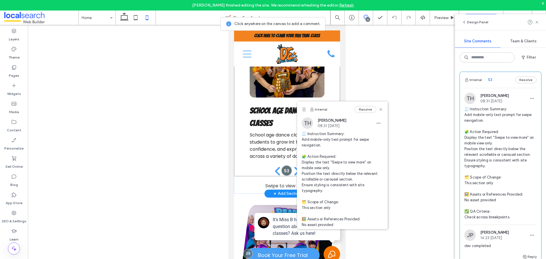
click at [285, 165] on div at bounding box center [286, 170] width 11 height 11
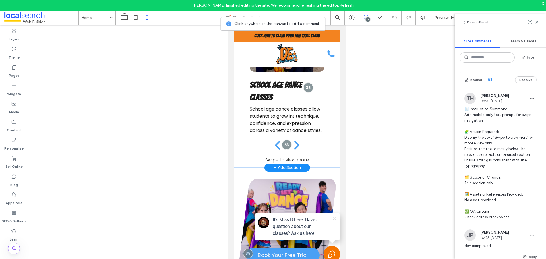
scroll to position [651, 0]
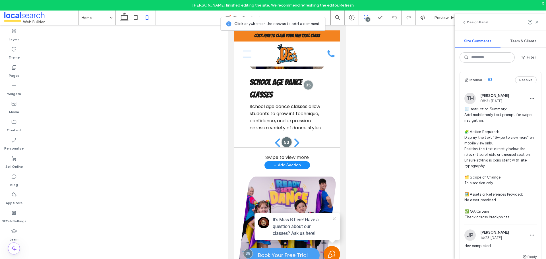
click at [283, 139] on div at bounding box center [286, 142] width 11 height 11
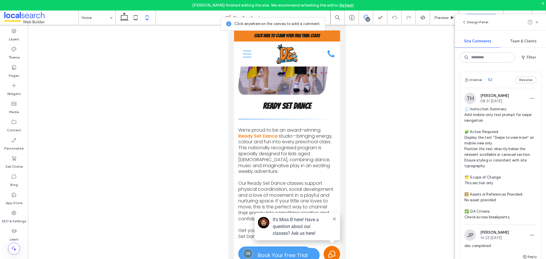
scroll to position [680, 0]
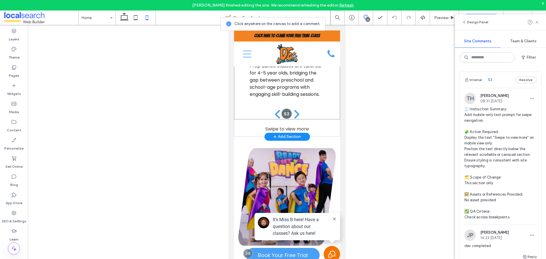
click at [283, 109] on div at bounding box center [286, 114] width 11 height 11
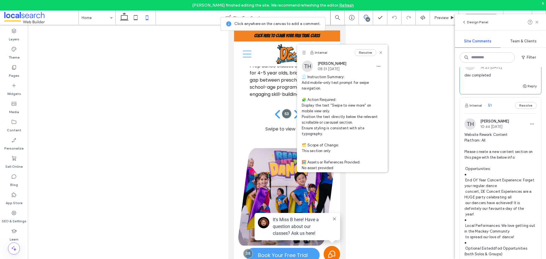
scroll to position [199, 0]
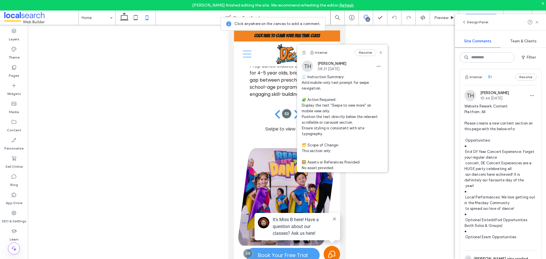
click at [503, 135] on span "Website Rework: Content Platfrom: All Please create a new content section on th…" at bounding box center [500, 174] width 72 height 142
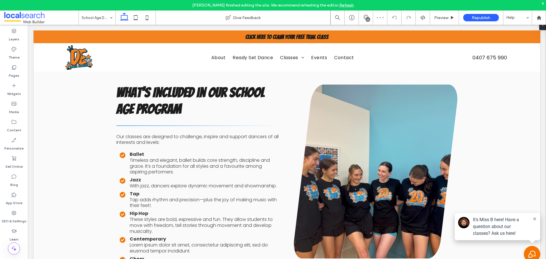
click at [365, 20] on div "16" at bounding box center [366, 18] width 14 height 6
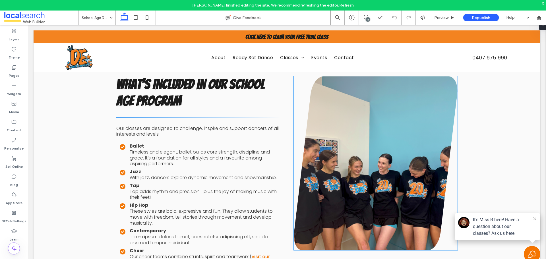
scroll to position [372, 0]
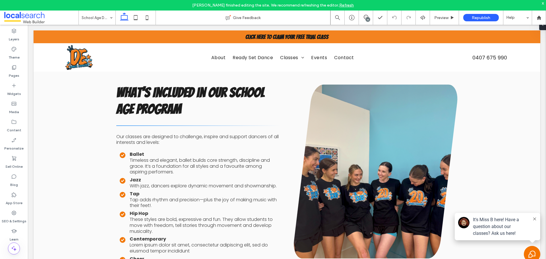
click at [368, 18] on div "16" at bounding box center [367, 19] width 4 height 4
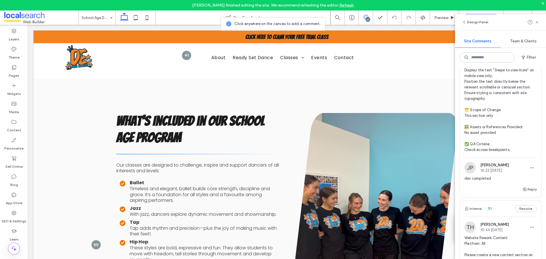
scroll to position [142, 0]
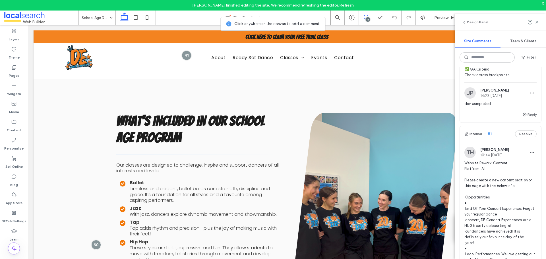
click at [498, 183] on span "Website Rework: Content Platfrom: All Please create a new content section on th…" at bounding box center [500, 231] width 72 height 142
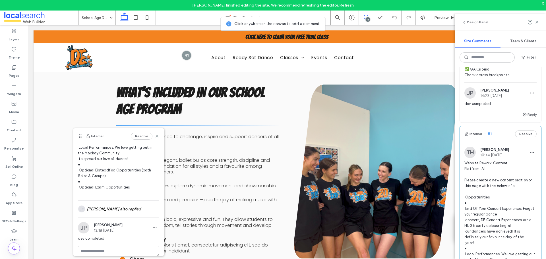
scroll to position [111, 0]
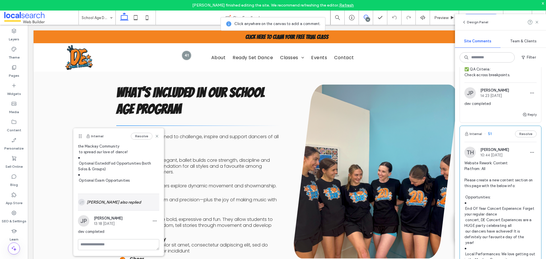
click at [117, 202] on div "JT Jacqueline Thomas also replied" at bounding box center [118, 202] width 81 height 16
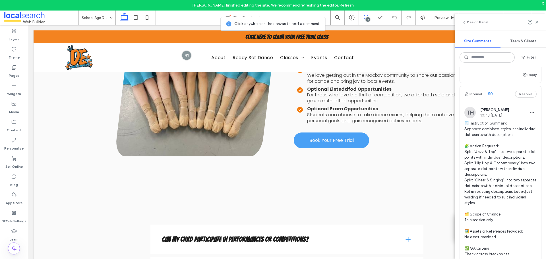
scroll to position [426, 0]
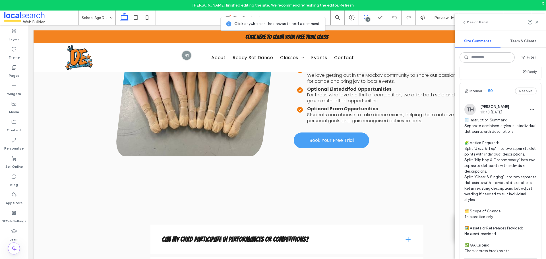
click at [497, 161] on span "🧾 Instruction Summary: Separate combined styles into individual dot points with…" at bounding box center [500, 185] width 72 height 136
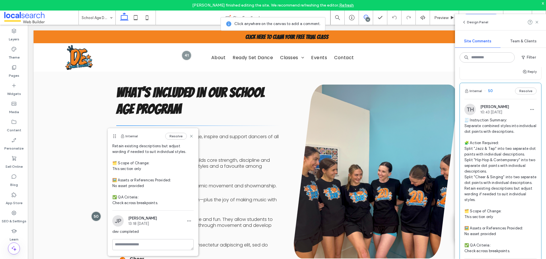
scroll to position [0, 0]
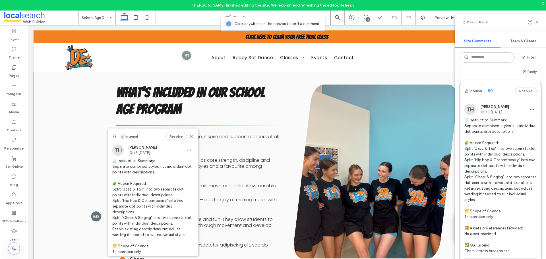
click at [94, 217] on div at bounding box center [96, 216] width 11 height 11
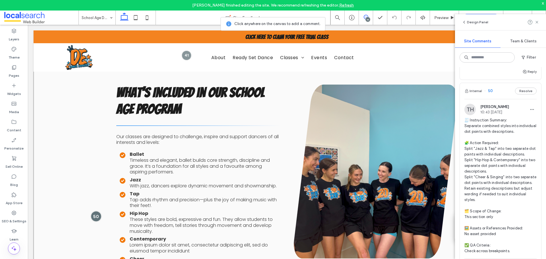
click at [94, 217] on div at bounding box center [96, 216] width 11 height 11
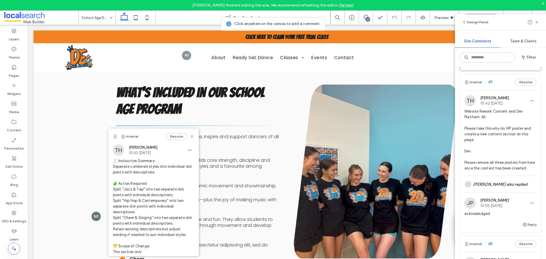
scroll to position [653, 0]
click at [503, 142] on span "Website Rework: Content and Dev Platform: All Please take this why do VIP poste…" at bounding box center [500, 140] width 72 height 63
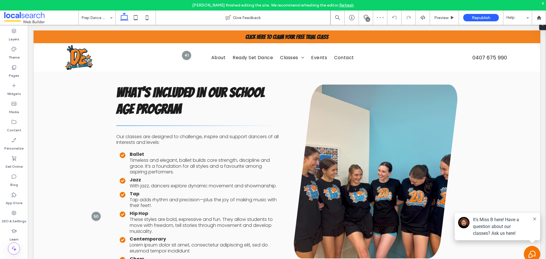
click at [367, 19] on div "16" at bounding box center [367, 19] width 4 height 4
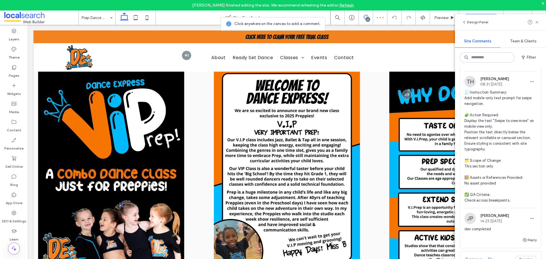
scroll to position [28, 0]
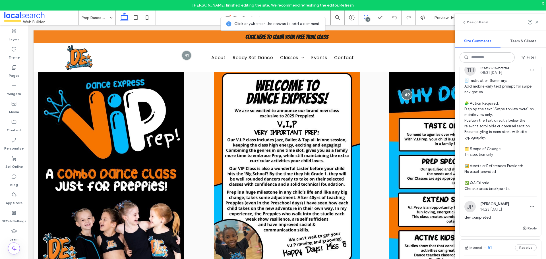
click at [405, 98] on div at bounding box center [406, 94] width 11 height 11
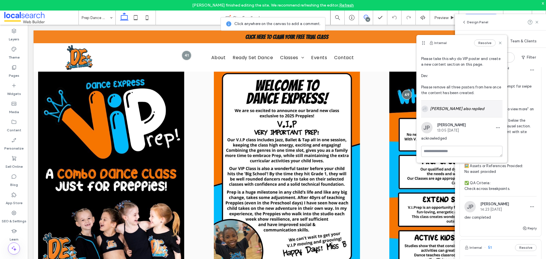
click at [455, 113] on div "JT Jacqueline Thomas also replied" at bounding box center [461, 109] width 81 height 16
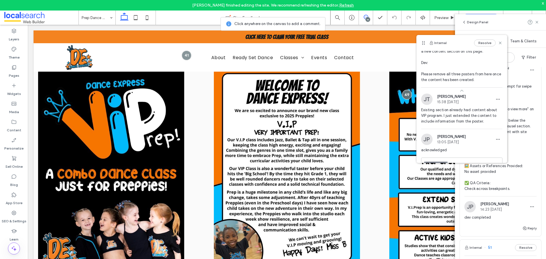
scroll to position [51, 0]
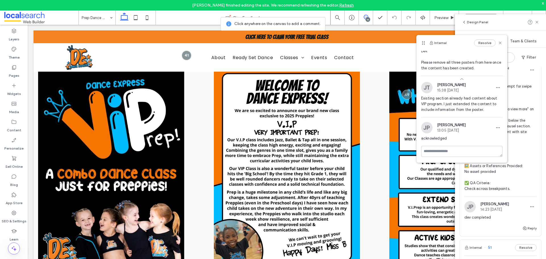
click at [537, 109] on div "Internal 53 Resolve TH Taylor Hawthorn 08:31 Aug 12 2025 🧾 Instruction Summary:…" at bounding box center [500, 163] width 91 height 192
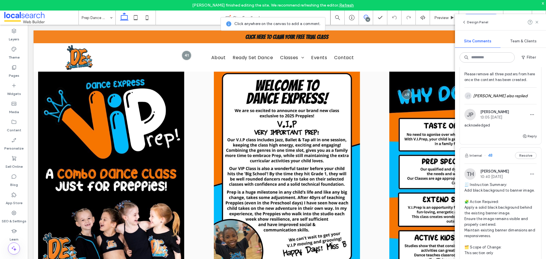
scroll to position [796, 0]
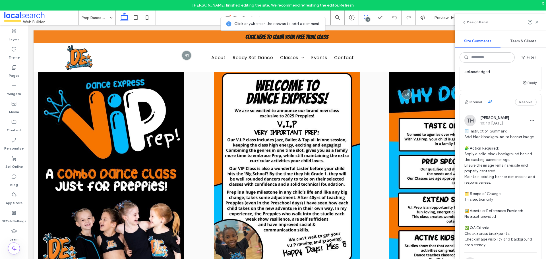
click at [504, 150] on span "🧾 Instruction Summary: Add black background to banner image. 🧩 Action Required:…" at bounding box center [500, 187] width 72 height 119
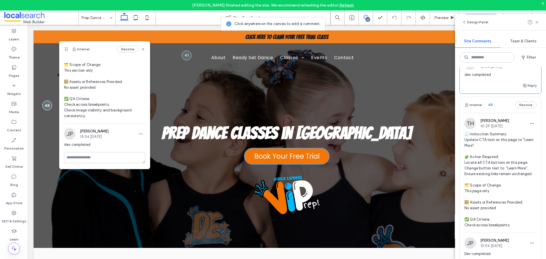
scroll to position [1023, 0]
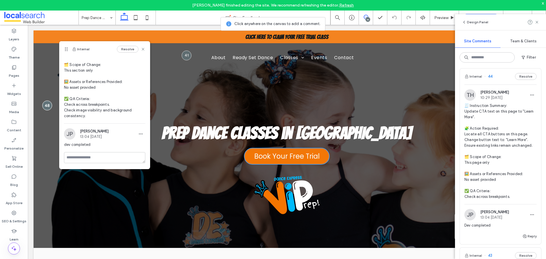
click at [492, 161] on span "🧾 Instruction Summary: Update CTA text on this page to "Learn More". 🧩 Action R…" at bounding box center [500, 151] width 72 height 97
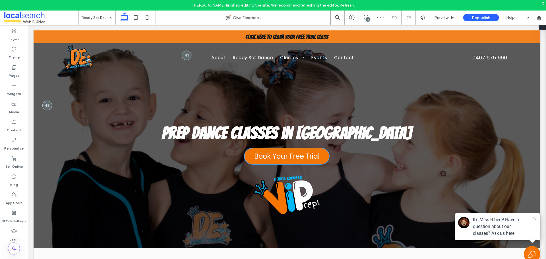
click at [368, 19] on div "16" at bounding box center [367, 19] width 4 height 4
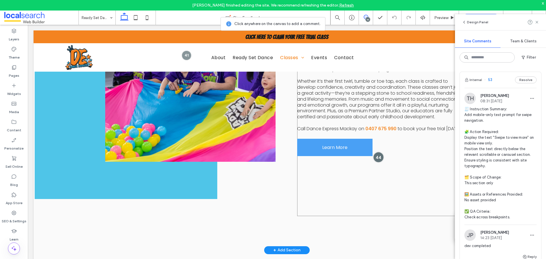
click at [376, 155] on div at bounding box center [378, 157] width 11 height 11
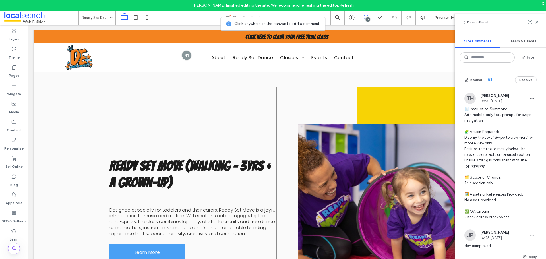
scroll to position [2537, 0]
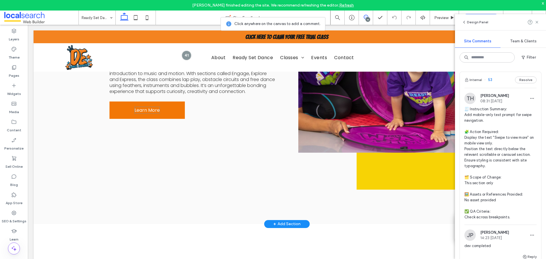
click at [147, 111] on span "Learn More" at bounding box center [146, 110] width 25 height 7
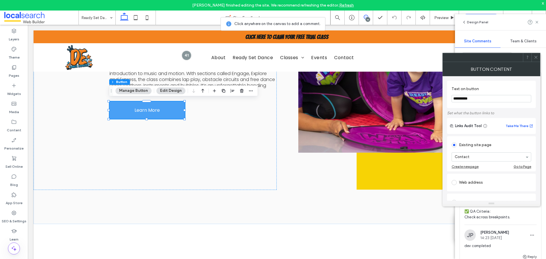
click at [532, 55] on div at bounding box center [535, 57] width 9 height 9
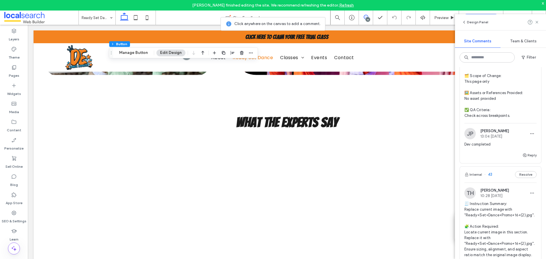
scroll to position [1193, 0]
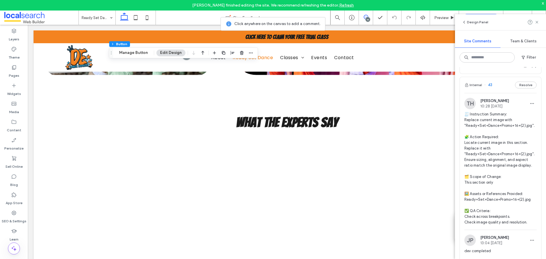
click at [499, 145] on span "🧾 Instruction Summary: Replace current image with "Ready+Set+Dance+Promo+16+(2)…" at bounding box center [500, 168] width 72 height 114
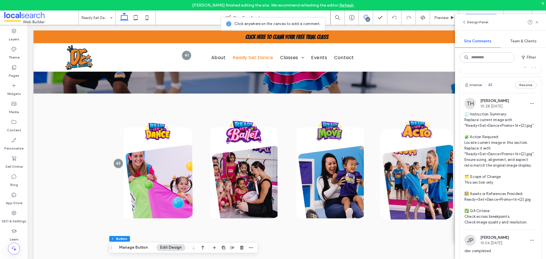
scroll to position [126, 0]
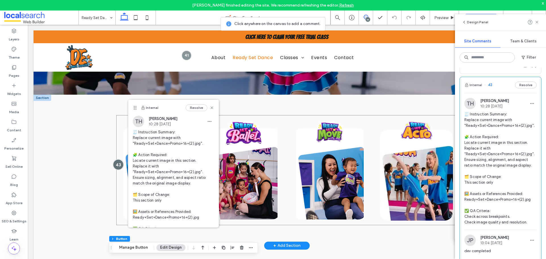
click at [113, 165] on div at bounding box center [118, 164] width 11 height 11
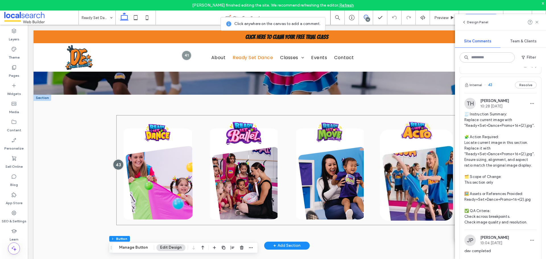
click at [114, 163] on div at bounding box center [118, 164] width 11 height 11
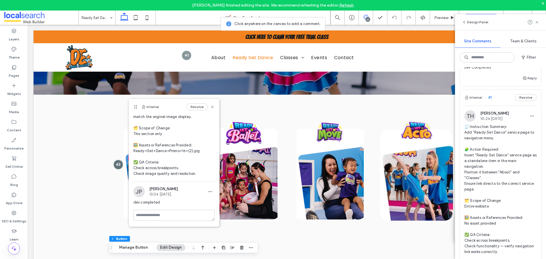
scroll to position [1591, 0]
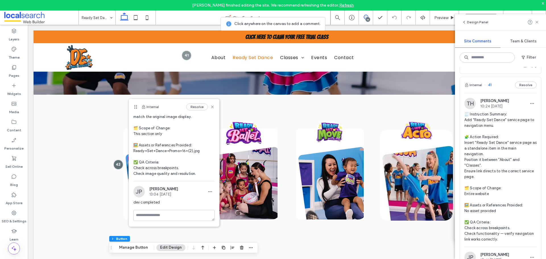
click at [494, 171] on span "🧾 Instruction Summary: Add "Ready Set Dance" service page to navigation menu. 🧩…" at bounding box center [500, 176] width 72 height 131
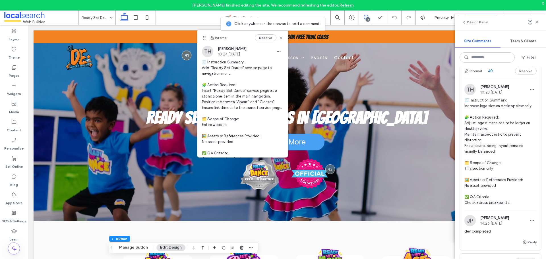
scroll to position [1818, 0]
click at [496, 173] on span "🧾 Instruction Summary: Increase logo size on desktop view only. 🧩 Action Requir…" at bounding box center [500, 151] width 72 height 108
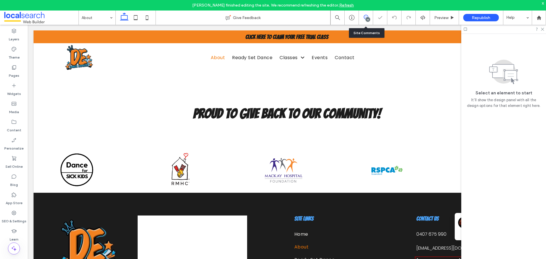
click at [367, 16] on use at bounding box center [365, 17] width 5 height 5
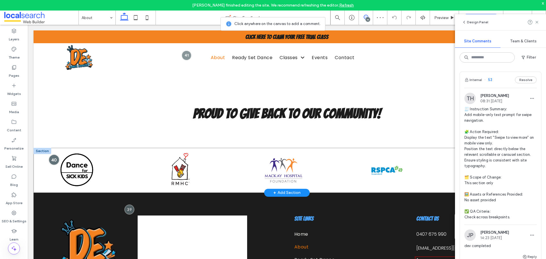
click at [51, 160] on div at bounding box center [54, 160] width 11 height 11
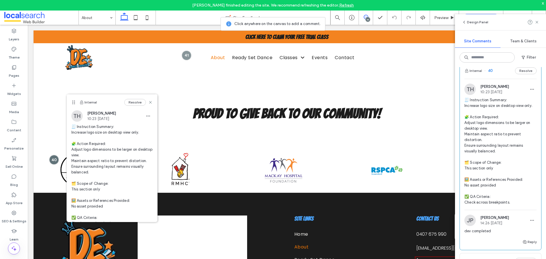
scroll to position [1989, 0]
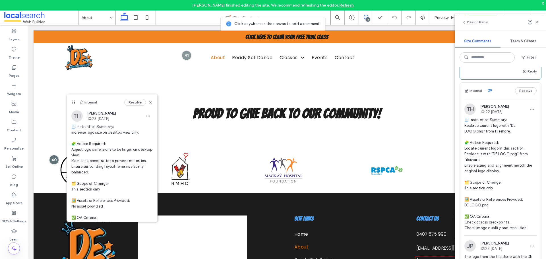
click at [475, 152] on div "TH Taylor Hawthorn 10:22 Aug 8 2025 🧾 Instruction Summary: Replace current logo…" at bounding box center [499, 187] width 81 height 177
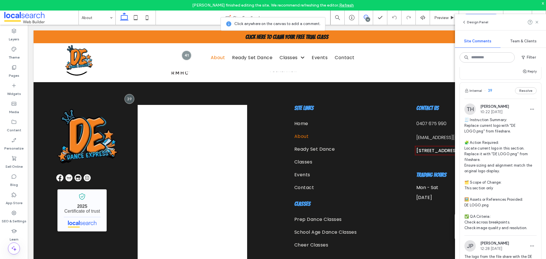
scroll to position [959, 0]
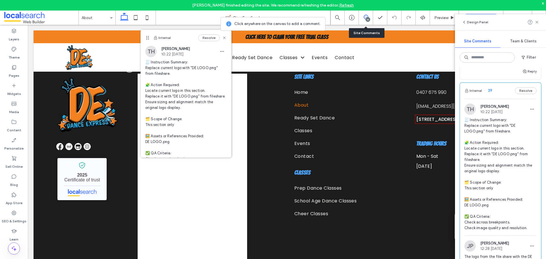
click at [364, 13] on div "16" at bounding box center [366, 18] width 14 height 14
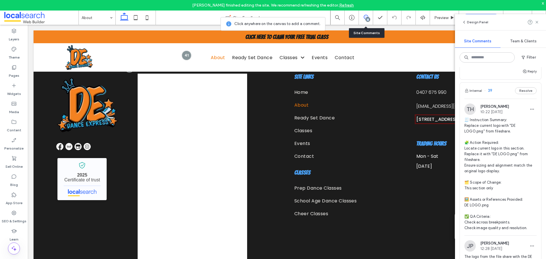
click at [364, 13] on div "16" at bounding box center [366, 18] width 14 height 14
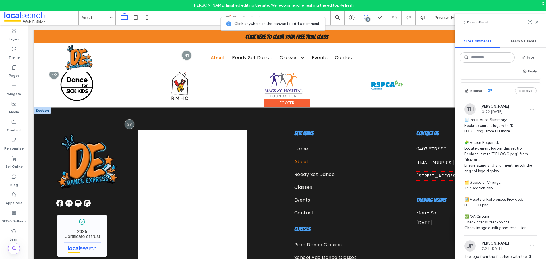
scroll to position [902, 0]
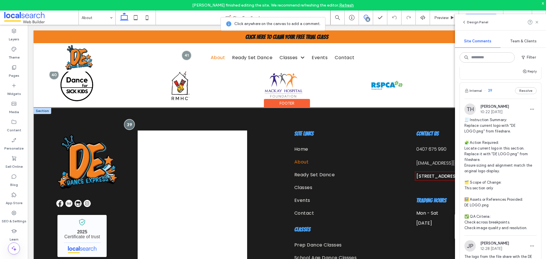
click at [130, 124] on div at bounding box center [129, 124] width 11 height 11
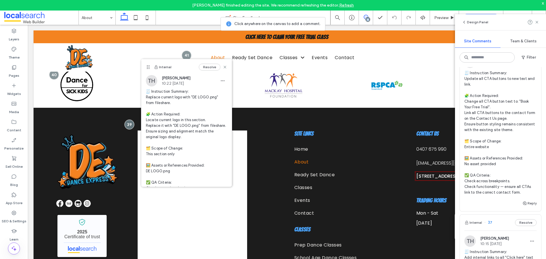
scroll to position [2245, 0]
click at [496, 134] on span "🧾 Instruction Summary: Update all CTA buttons to new text and link. 🧩 Action Re…" at bounding box center [500, 131] width 72 height 125
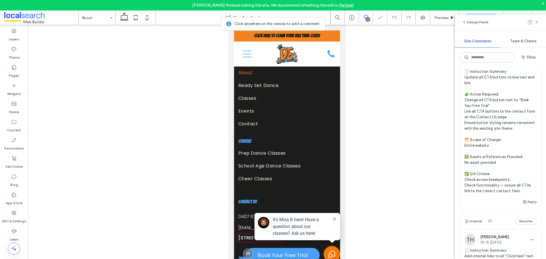
scroll to position [1564, 0]
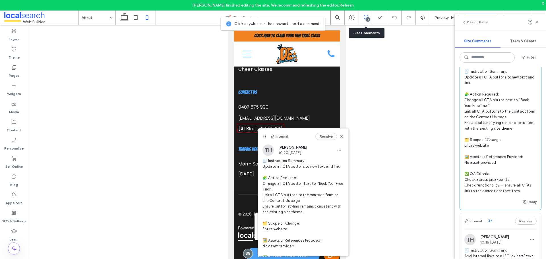
click at [363, 21] on div "16" at bounding box center [366, 18] width 14 height 14
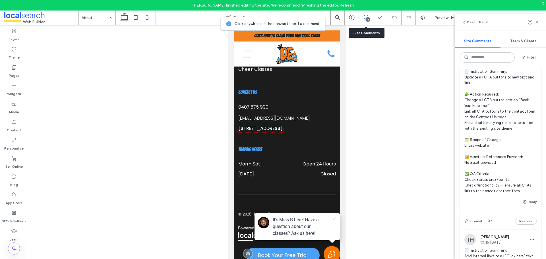
click at [363, 21] on div "16" at bounding box center [366, 18] width 14 height 14
click at [363, 17] on use at bounding box center [365, 17] width 5 height 5
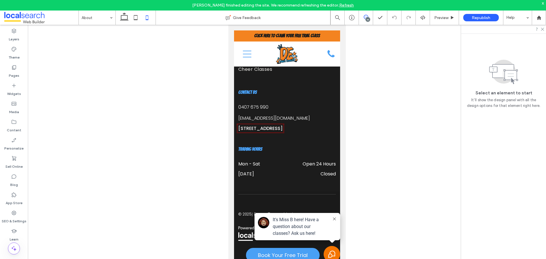
scroll to position [0, 0]
click at [363, 17] on use at bounding box center [365, 17] width 5 height 5
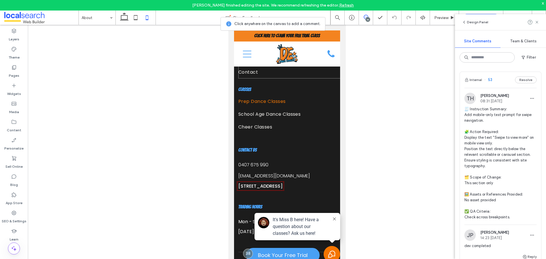
scroll to position [1564, 0]
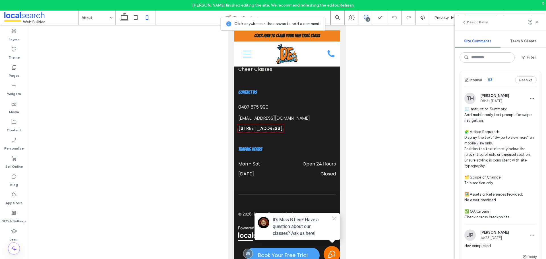
click at [332, 217] on button at bounding box center [334, 219] width 5 height 6
click at [422, 201] on div "Internal" at bounding box center [388, 200] width 90 height 16
click at [426, 201] on icon at bounding box center [426, 200] width 5 height 5
click at [332, 219] on icon at bounding box center [333, 218] width 3 height 3
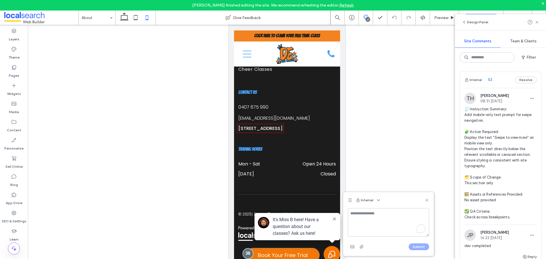
click at [243, 252] on div at bounding box center [247, 253] width 11 height 11
click at [243, 252] on div at bounding box center [248, 254] width 10 height 10
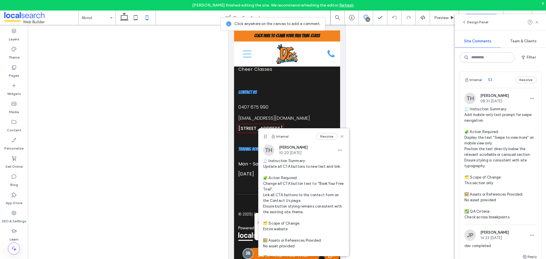
click at [245, 254] on div at bounding box center [247, 253] width 11 height 11
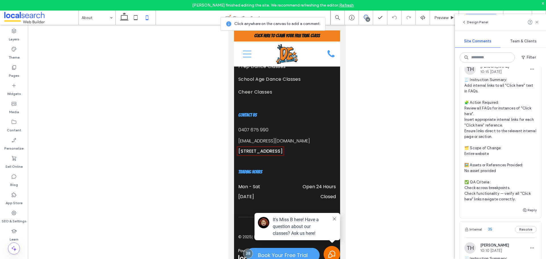
scroll to position [2443, 0]
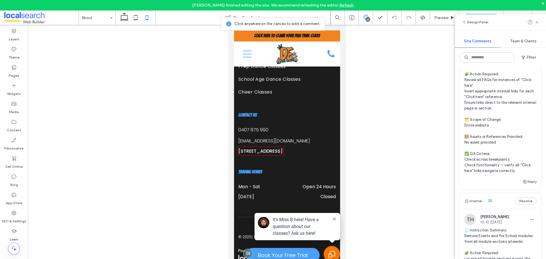
click at [477, 129] on span "🧾 Instruction Summary: Add internal links to all "Click here" text in FAQs. 🧩 A…" at bounding box center [500, 111] width 72 height 125
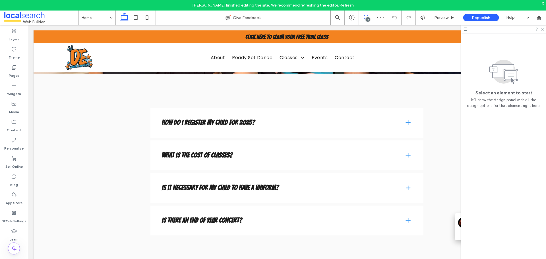
click at [365, 15] on use at bounding box center [365, 17] width 5 height 5
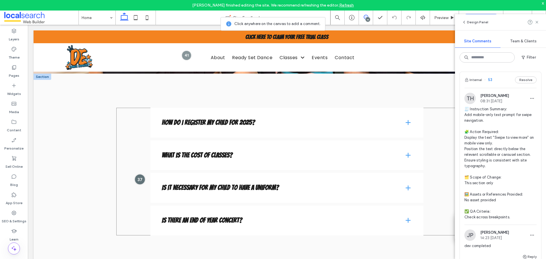
click at [140, 175] on div at bounding box center [139, 179] width 11 height 11
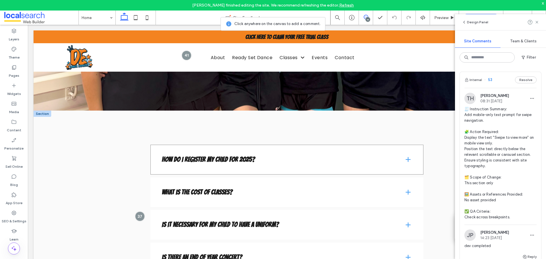
scroll to position [1201, 0]
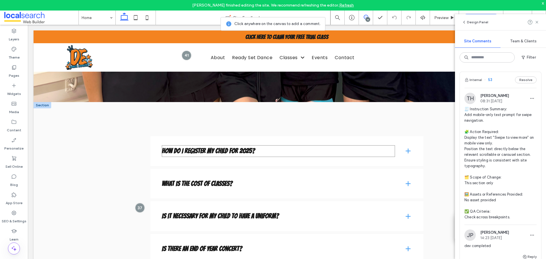
click at [207, 146] on h4 "How do I register my child for 2025?" at bounding box center [278, 151] width 233 height 12
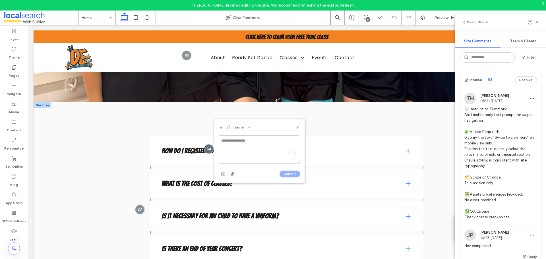
click at [207, 146] on div at bounding box center [209, 149] width 10 height 10
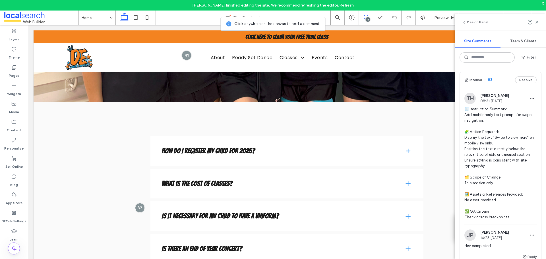
click at [367, 18] on div "16" at bounding box center [367, 19] width 4 height 4
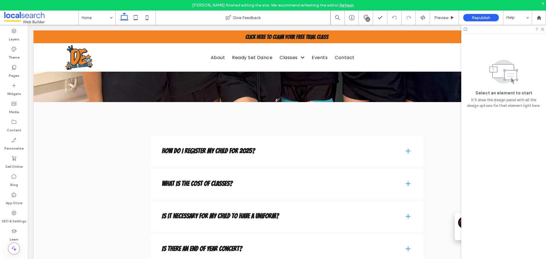
click at [543, 1] on div "x" at bounding box center [542, 3] width 3 height 5
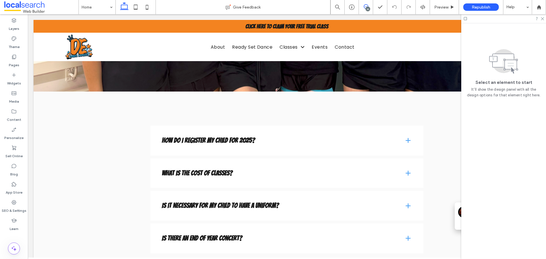
click at [364, 6] on icon at bounding box center [365, 6] width 5 height 5
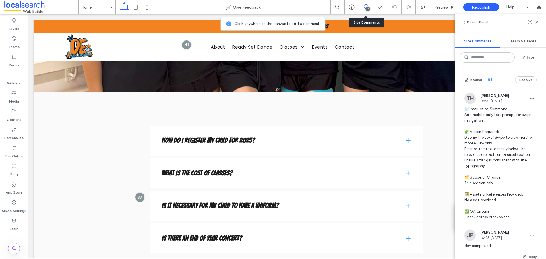
click at [367, 11] on div "16" at bounding box center [367, 9] width 4 height 4
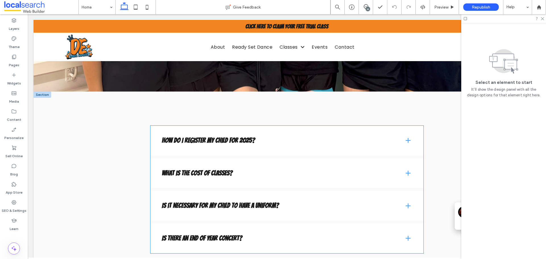
click at [187, 143] on h4 "How do I register my child for 2025?" at bounding box center [278, 141] width 233 height 12
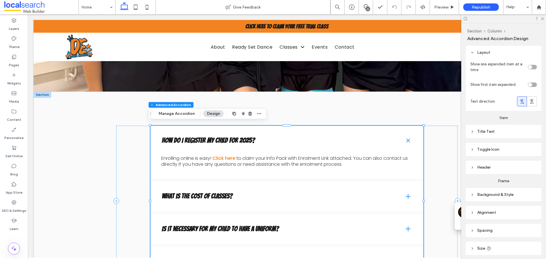
click at [218, 190] on h4 "What is the cost of classes?" at bounding box center [278, 196] width 233 height 12
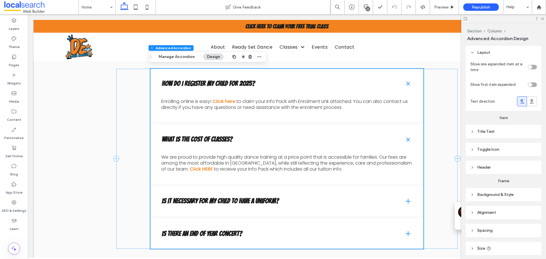
click at [205, 197] on h4 "Is it necessary for my child to have a uniform?" at bounding box center [278, 201] width 233 height 12
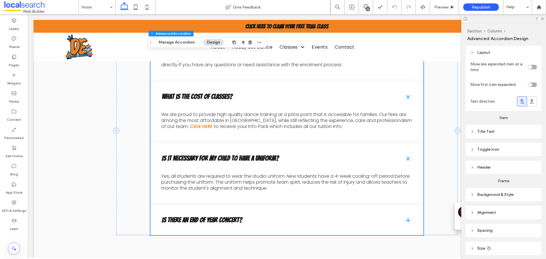
scroll to position [1315, 0]
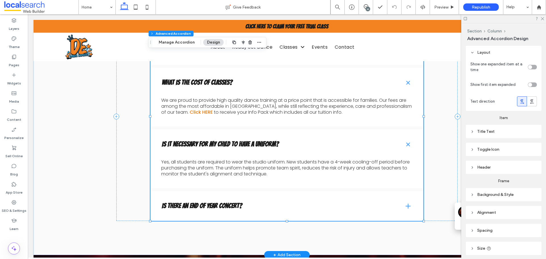
click at [205, 200] on h4 "Is there an end of year concert?" at bounding box center [278, 206] width 233 height 12
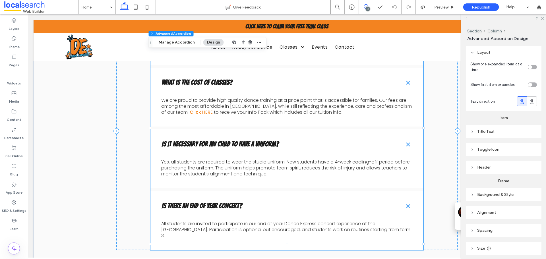
click at [370, 8] on span at bounding box center [366, 6] width 14 height 5
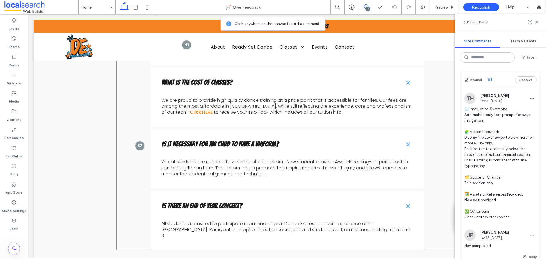
click at [144, 140] on div "How do I register my child for 2025? Enrolling online is easy! Click here to cl…" at bounding box center [286, 131] width 341 height 238
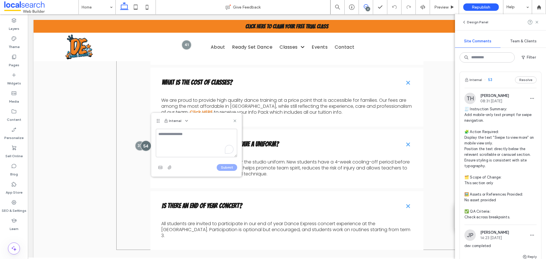
click at [141, 140] on div at bounding box center [146, 145] width 11 height 11
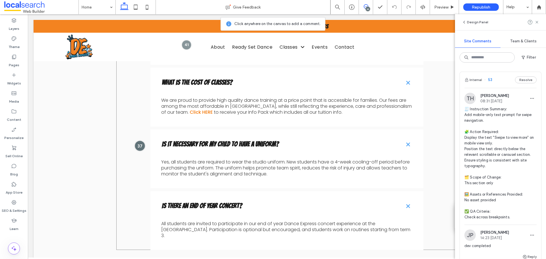
click at [141, 141] on div at bounding box center [139, 145] width 11 height 11
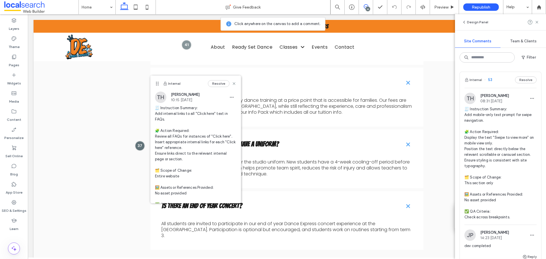
scroll to position [43, 0]
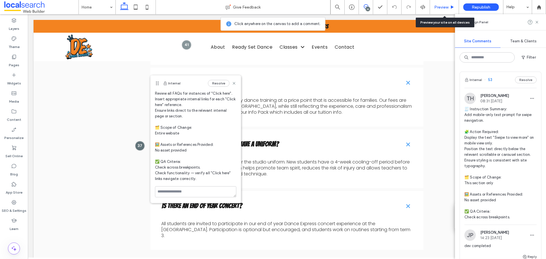
click at [433, 8] on div "Preview" at bounding box center [444, 7] width 29 height 5
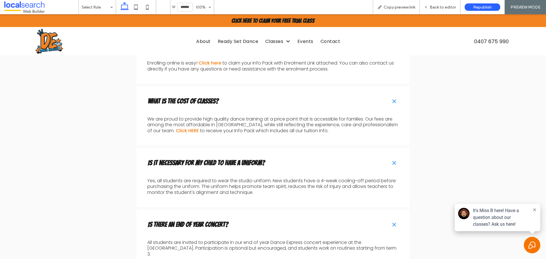
scroll to position [1332, 0]
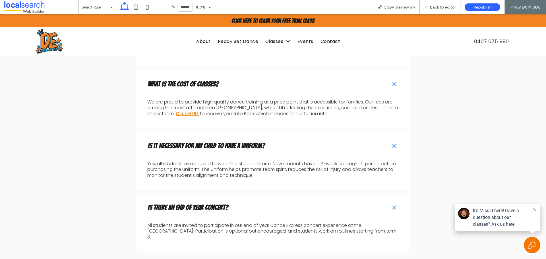
click at [176, 112] on link "Click HERE" at bounding box center [187, 113] width 23 height 7
click at [434, 8] on span "Back to editor" at bounding box center [442, 7] width 26 height 5
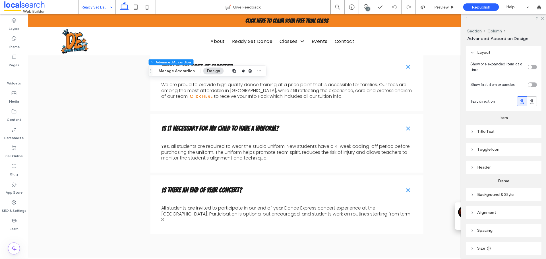
type input "*"
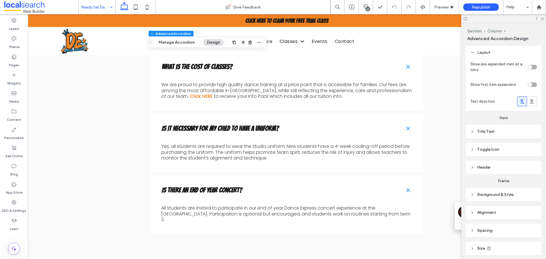
click at [541, 21] on div at bounding box center [503, 18] width 85 height 9
click at [541, 20] on use at bounding box center [541, 18] width 3 height 3
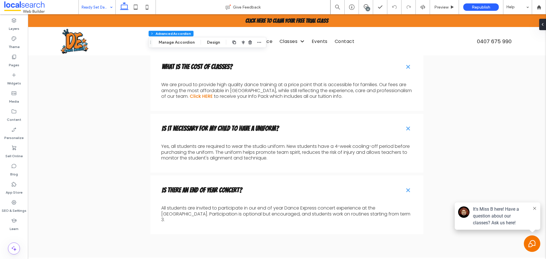
click at [368, 10] on div "16" at bounding box center [367, 9] width 4 height 4
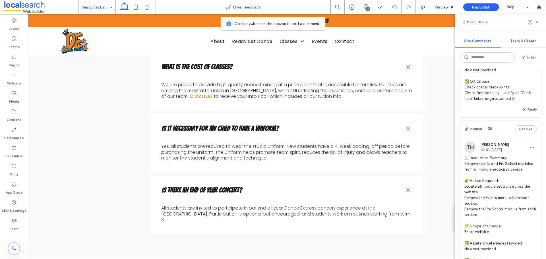
scroll to position [2614, 0]
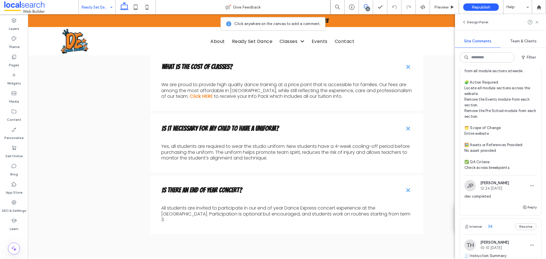
click at [506, 150] on span "🧾 Instruction Summary: Remove Events and Pre School modules from all module sec…" at bounding box center [500, 114] width 72 height 114
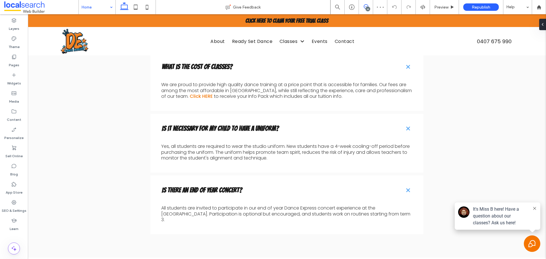
click at [370, 7] on span at bounding box center [366, 6] width 14 height 5
click at [365, 5] on use at bounding box center [365, 6] width 5 height 5
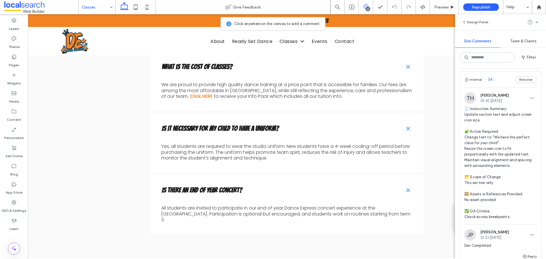
scroll to position [2813, 0]
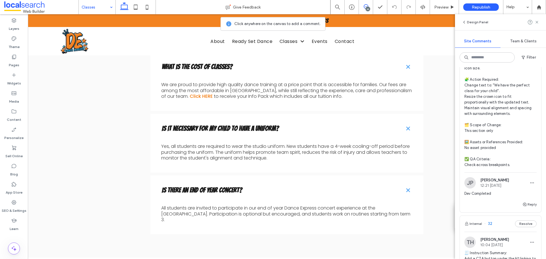
click at [512, 125] on span "🧾 Instruction Summary: Update section text and adjust crown icon size. 🧩 Action…" at bounding box center [500, 111] width 72 height 114
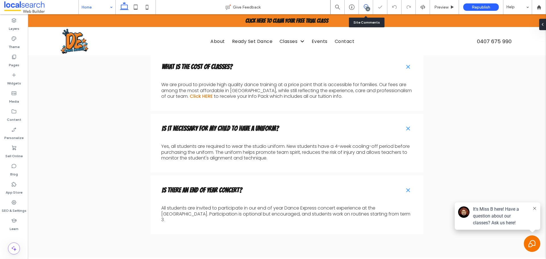
click at [363, 7] on span at bounding box center [366, 6] width 14 height 5
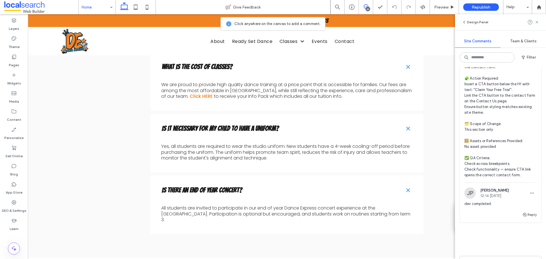
scroll to position [3012, 0]
click at [487, 152] on span "🧾 Instruction Summary: Add a CTA button under the H1 linking to the contact for…" at bounding box center [500, 113] width 72 height 125
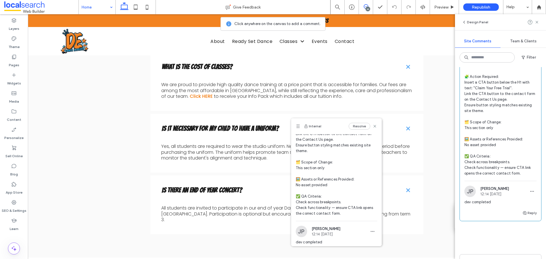
scroll to position [77, 0]
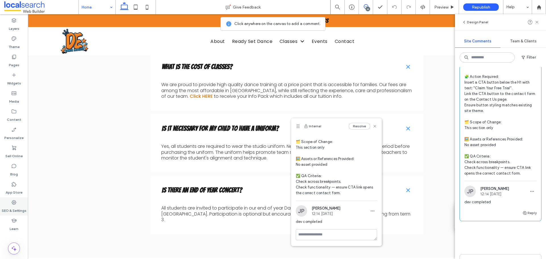
click at [17, 204] on div "SEO & Settings" at bounding box center [14, 206] width 28 height 18
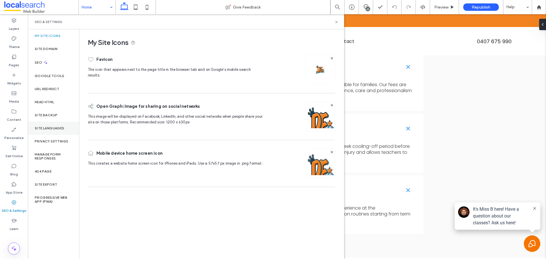
scroll to position [0, 0]
click at [50, 115] on label "Site Backup" at bounding box center [46, 115] width 23 height 4
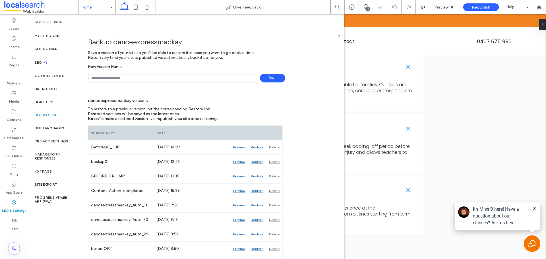
click at [134, 76] on input "text" at bounding box center [172, 78] width 169 height 9
type input "**********"
click at [268, 80] on span "Save" at bounding box center [272, 78] width 25 height 9
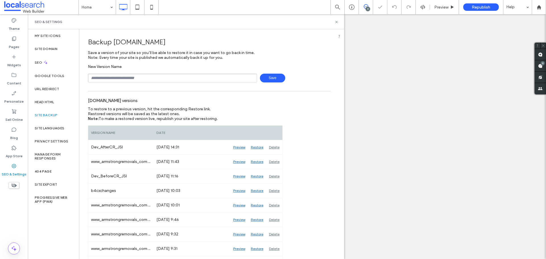
click at [135, 75] on input "text" at bounding box center [172, 78] width 169 height 9
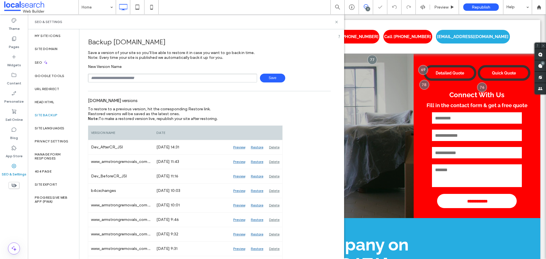
type input "**********"
click at [264, 78] on span "Save" at bounding box center [272, 78] width 25 height 9
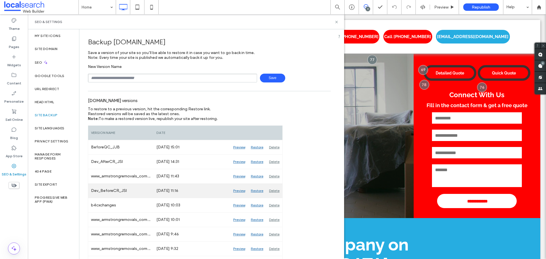
click at [240, 191] on div "Preview" at bounding box center [239, 191] width 18 height 14
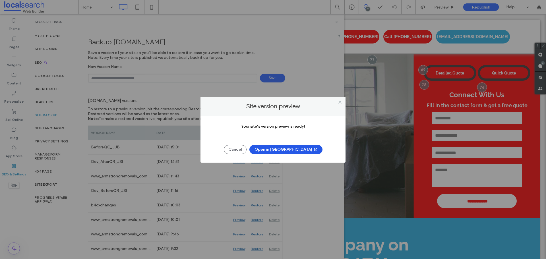
click at [288, 147] on button "Open in [GEOGRAPHIC_DATA]" at bounding box center [285, 149] width 73 height 9
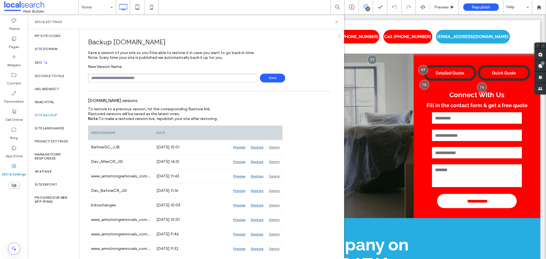
click at [333, 21] on div "SEO & Settings" at bounding box center [186, 22] width 302 height 5
click at [338, 23] on icon at bounding box center [336, 22] width 4 height 4
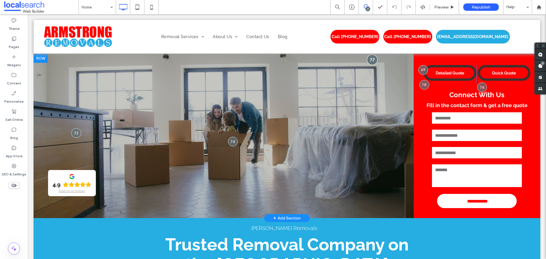
click at [371, 60] on div at bounding box center [372, 59] width 11 height 11
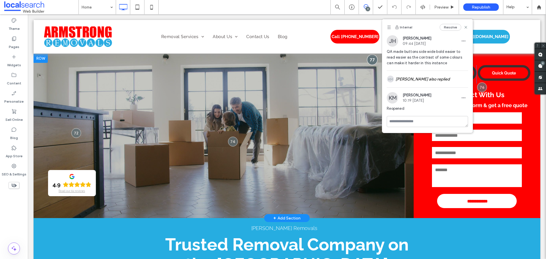
click at [371, 60] on div at bounding box center [372, 59] width 11 height 11
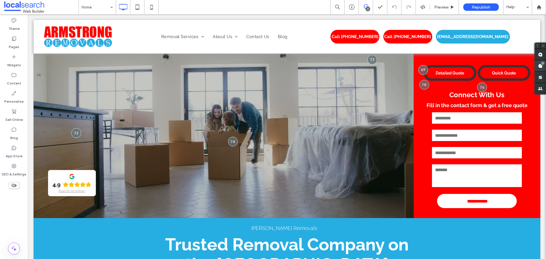
click at [543, 64] on div "9" at bounding box center [542, 63] width 4 height 4
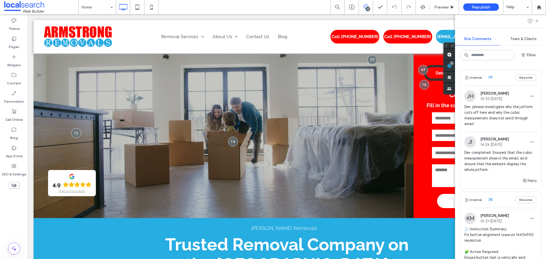
click at [488, 112] on span "Dev: please investigate why the jotform cuts off here and why the cubic measure…" at bounding box center [500, 115] width 72 height 23
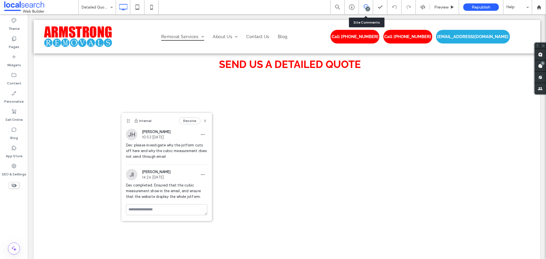
click at [365, 8] on icon at bounding box center [365, 6] width 5 height 5
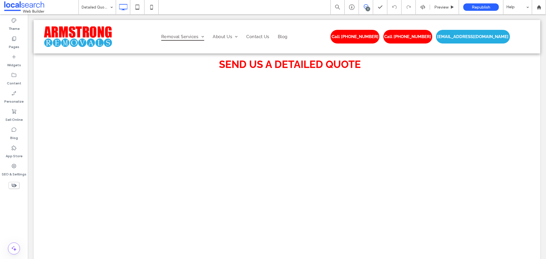
click at [365, 8] on icon at bounding box center [365, 6] width 5 height 5
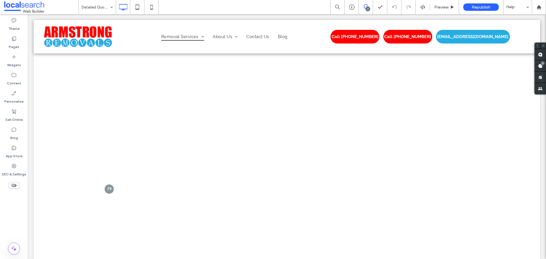
scroll to position [526, 0]
click at [107, 196] on div at bounding box center [109, 197] width 11 height 11
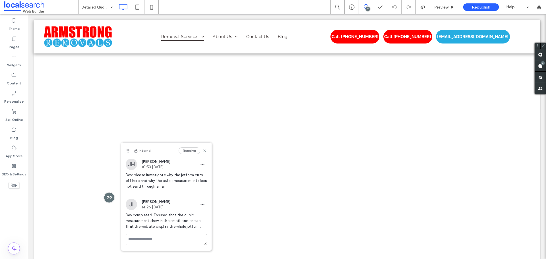
click at [109, 199] on div at bounding box center [109, 197] width 11 height 11
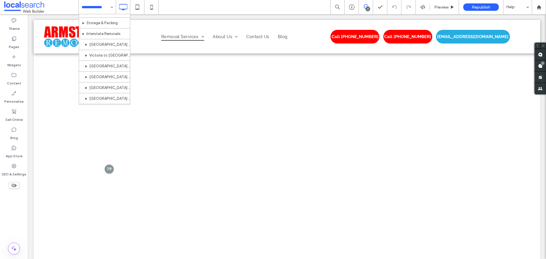
scroll to position [330, 0]
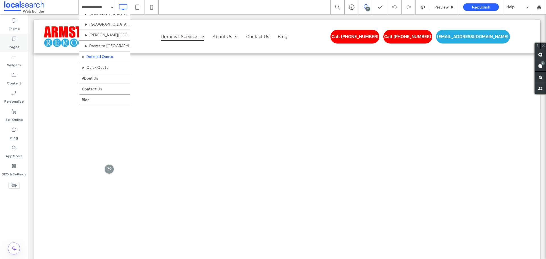
click at [15, 42] on label "Pages" at bounding box center [14, 45] width 11 height 8
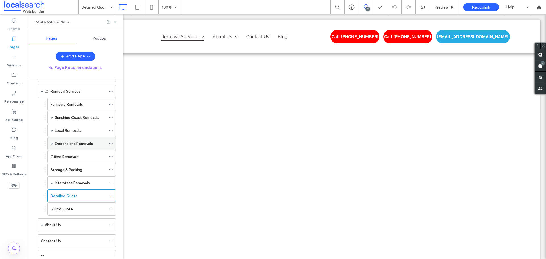
scroll to position [41, 0]
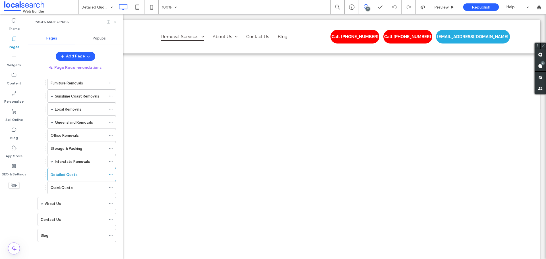
click at [115, 23] on icon at bounding box center [115, 22] width 4 height 4
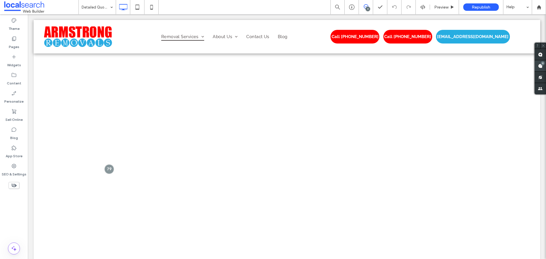
click at [544, 67] on span at bounding box center [539, 65] width 11 height 11
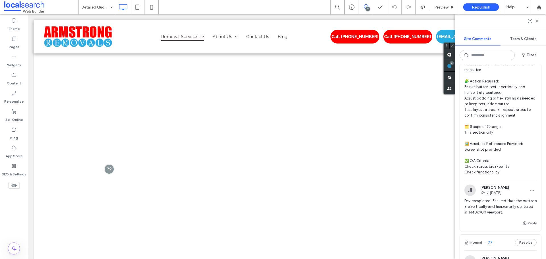
scroll to position [142, 0]
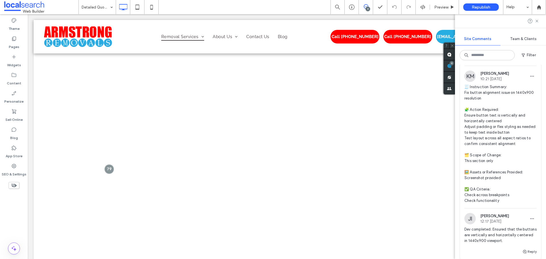
click at [504, 133] on span "🧾 Instruction Summary: Fix button alignment issue on 1440x900 resolution 🧩 Acti…" at bounding box center [500, 143] width 72 height 119
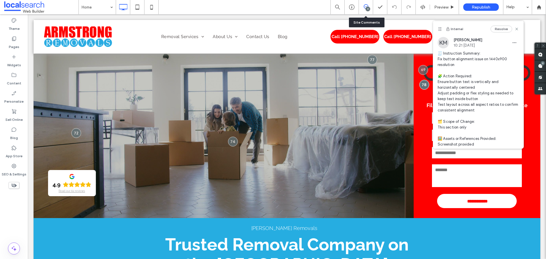
click at [365, 4] on use at bounding box center [365, 6] width 5 height 5
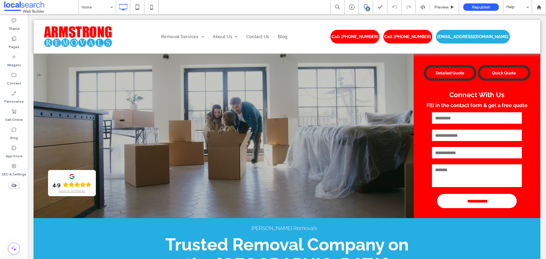
click at [365, 4] on use at bounding box center [365, 6] width 5 height 5
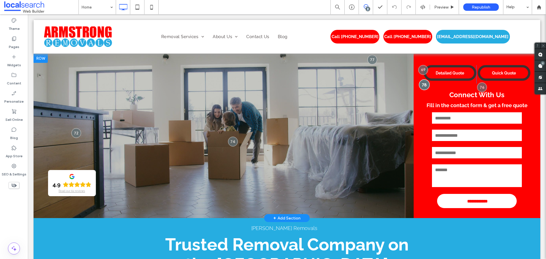
click at [423, 85] on div at bounding box center [424, 84] width 11 height 11
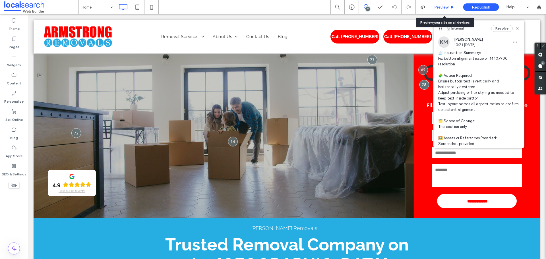
click at [433, 4] on div "Preview" at bounding box center [444, 7] width 29 height 14
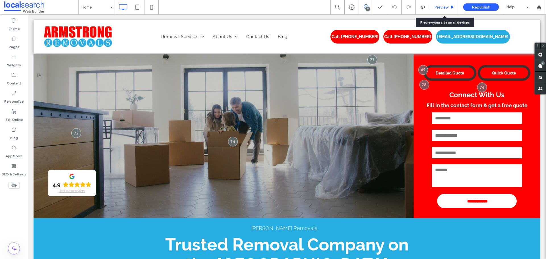
click at [442, 7] on span "Preview" at bounding box center [441, 7] width 14 height 5
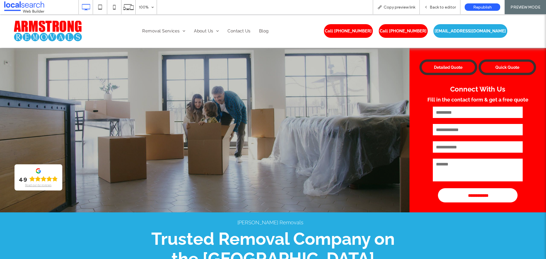
click at [382, 10] on div "Copy preview link" at bounding box center [395, 7] width 47 height 14
click at [385, 9] on span "Copy preview link" at bounding box center [399, 7] width 32 height 5
click at [439, 7] on span "Back to editor" at bounding box center [442, 7] width 26 height 5
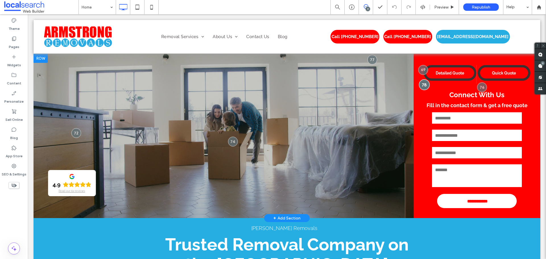
click at [420, 83] on div at bounding box center [424, 84] width 11 height 11
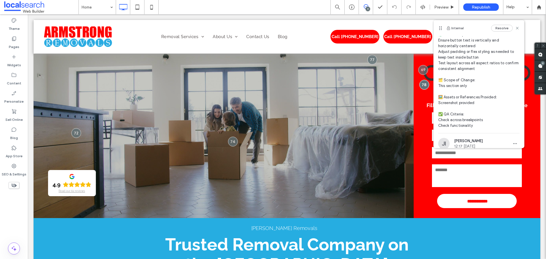
scroll to position [83, 0]
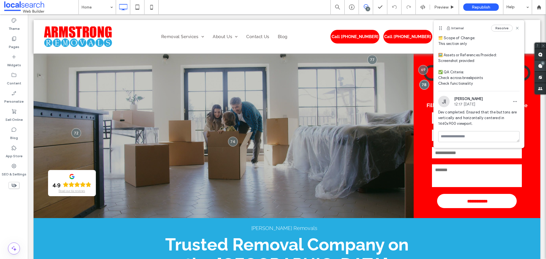
click at [544, 65] on span at bounding box center [539, 65] width 11 height 11
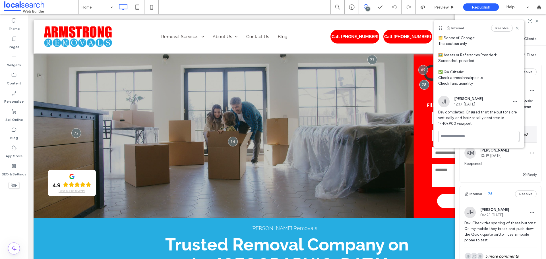
scroll to position [369, 0]
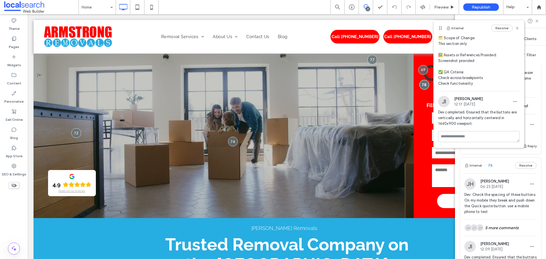
click at [507, 207] on span "Dev: Check the spacing of these buttons: On my mobile they break and push down …" at bounding box center [500, 203] width 72 height 23
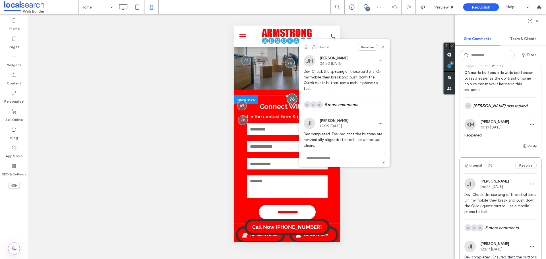
scroll to position [0, 0]
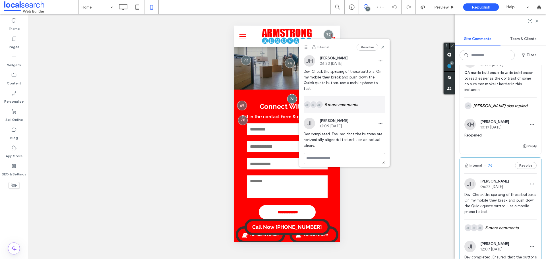
click at [336, 97] on div "JH JC JH 5 more comments" at bounding box center [343, 104] width 81 height 16
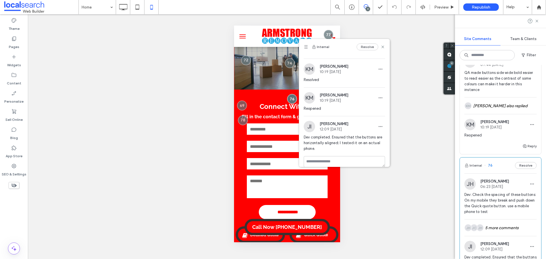
scroll to position [148, 0]
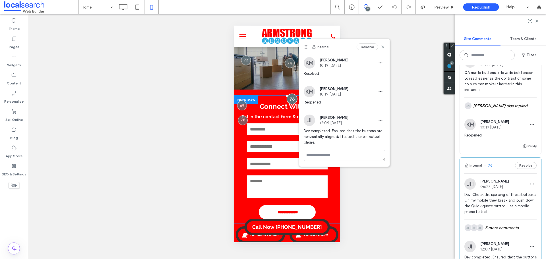
click at [289, 99] on div at bounding box center [291, 98] width 11 height 11
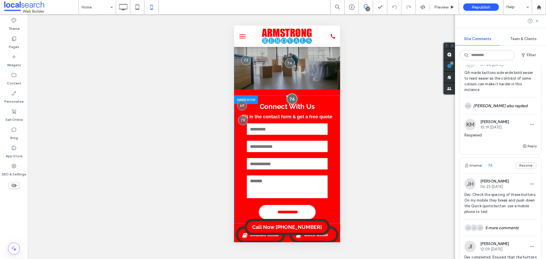
click at [289, 99] on div at bounding box center [291, 98] width 11 height 11
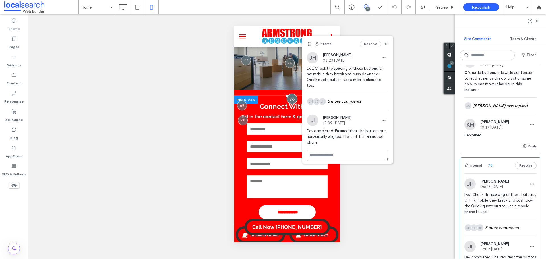
click at [289, 99] on div at bounding box center [291, 98] width 11 height 11
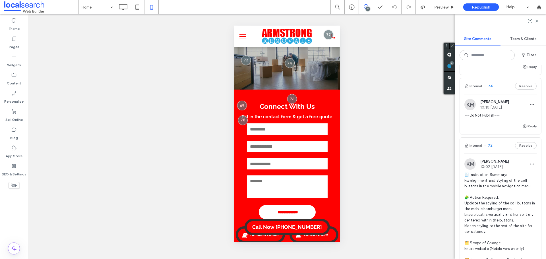
scroll to position [739, 0]
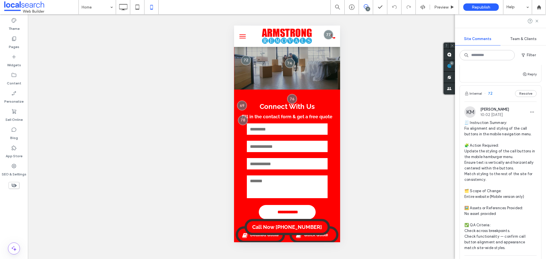
click at [473, 152] on span "🧾 Instruction Summary: Fix alignment and styling of the call buttons in the mob…" at bounding box center [500, 185] width 72 height 131
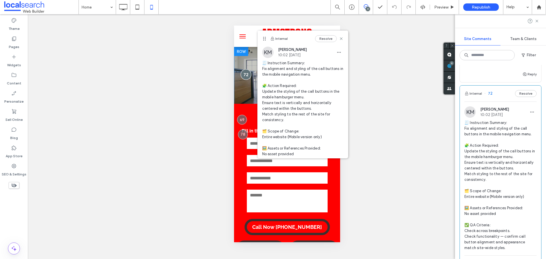
click at [246, 75] on div at bounding box center [245, 74] width 11 height 11
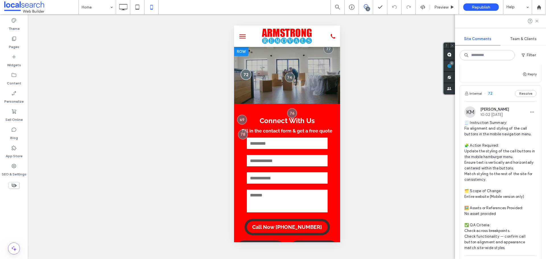
click at [246, 75] on div at bounding box center [245, 74] width 11 height 11
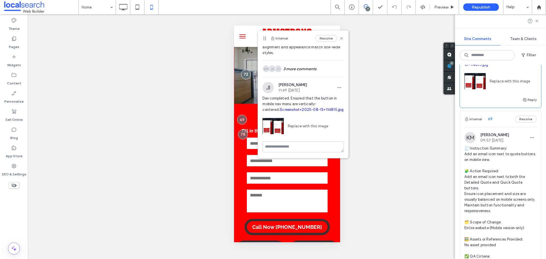
scroll to position [994, 0]
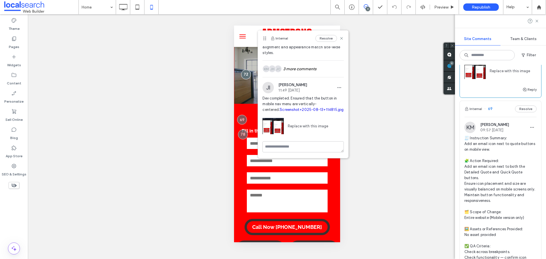
click at [503, 161] on span "🧾 Instruction Summary: Add an email icon next to quote buttons on mobile view. …" at bounding box center [500, 203] width 72 height 136
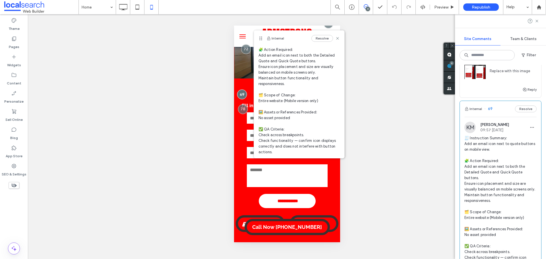
scroll to position [141, 0]
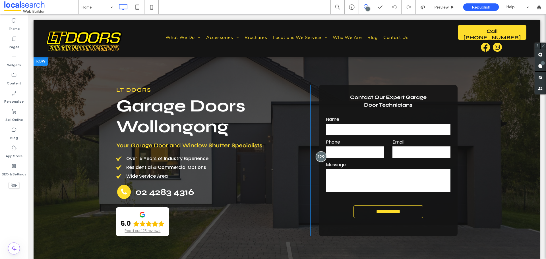
click at [319, 155] on div at bounding box center [320, 156] width 11 height 11
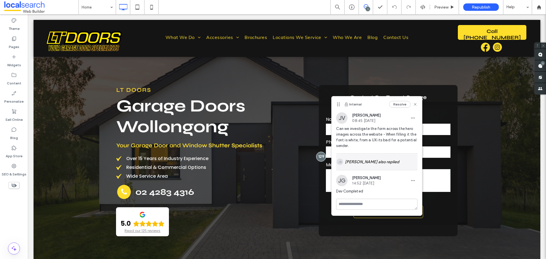
click at [351, 155] on div "[PERSON_NAME] [PERSON_NAME] also replied" at bounding box center [376, 161] width 81 height 16
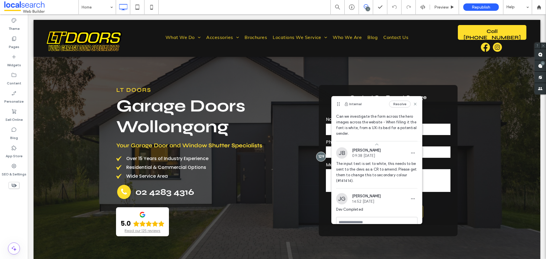
scroll to position [22, 0]
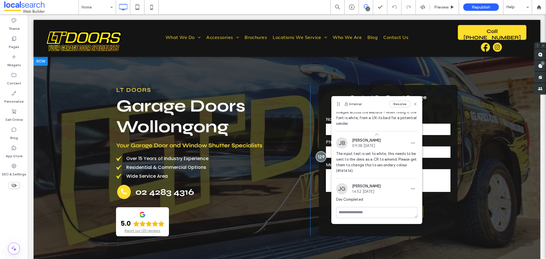
click at [316, 156] on div at bounding box center [320, 156] width 11 height 11
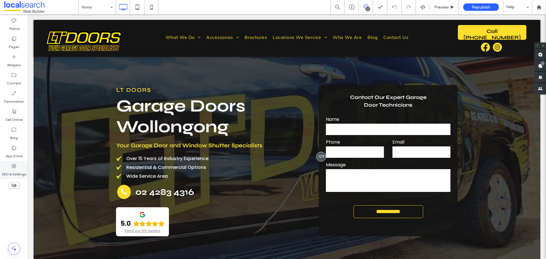
click at [16, 170] on label "SEO & Settings" at bounding box center [14, 173] width 25 height 8
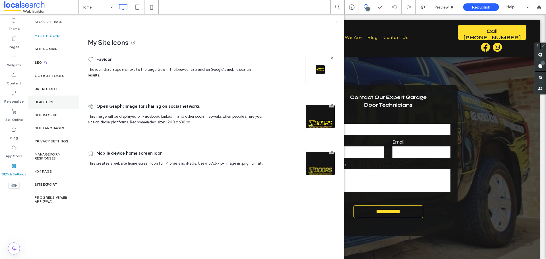
click at [56, 103] on div "Head HTML" at bounding box center [53, 101] width 51 height 13
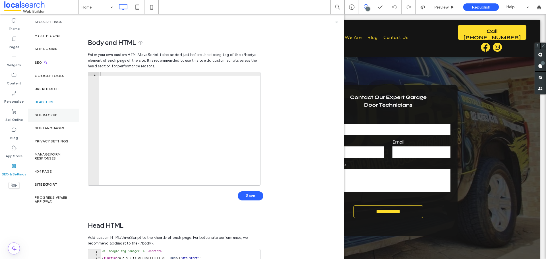
click at [53, 116] on label "Site Backup" at bounding box center [46, 115] width 23 height 4
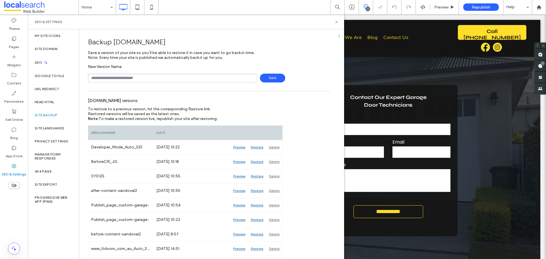
click at [129, 78] on input "text" at bounding box center [172, 78] width 169 height 9
type input "**********"
click at [267, 77] on span "Save" at bounding box center [272, 78] width 25 height 9
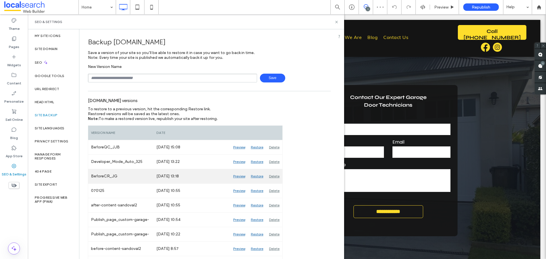
click at [241, 175] on div "Preview" at bounding box center [239, 176] width 18 height 14
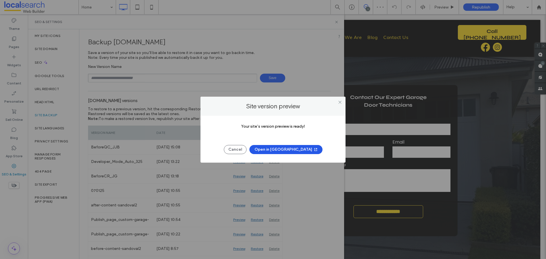
click at [276, 147] on button "Open in New Tab" at bounding box center [285, 149] width 73 height 9
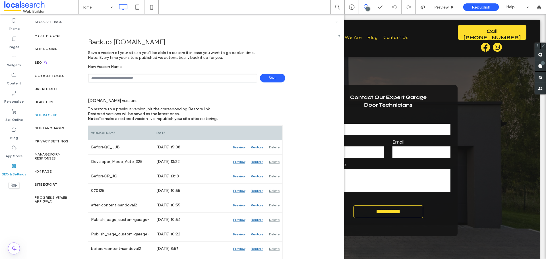
click at [336, 24] on icon at bounding box center [336, 22] width 4 height 4
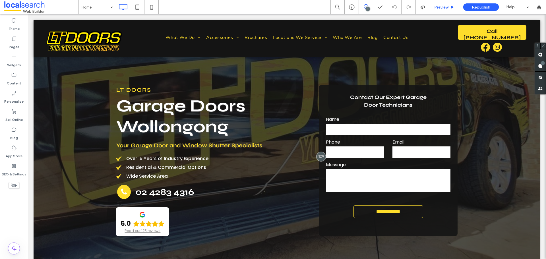
type input "**********"
type textarea "**********"
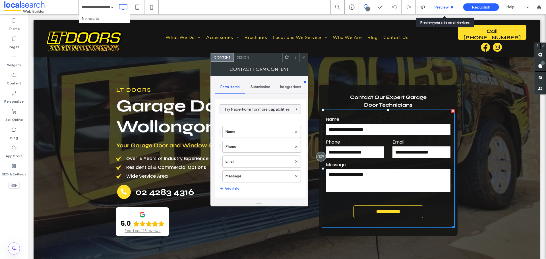
drag, startPoint x: 438, startPoint y: 9, endPoint x: 308, endPoint y: 47, distance: 135.5
click at [438, 9] on span "Preview" at bounding box center [441, 7] width 14 height 5
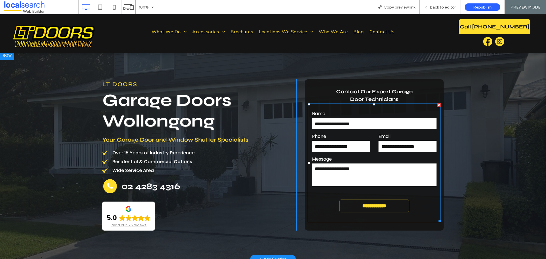
click at [329, 147] on input "**********" at bounding box center [341, 146] width 58 height 11
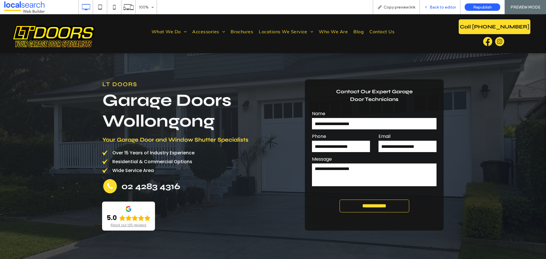
click at [431, 9] on span "Back to editor" at bounding box center [442, 7] width 26 height 5
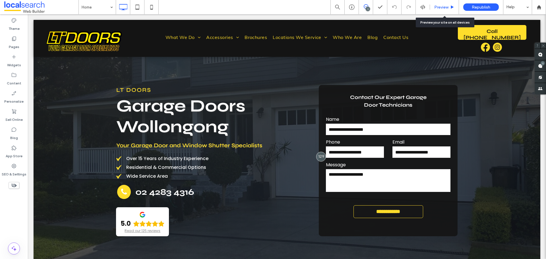
click at [435, 9] on span "Preview" at bounding box center [441, 7] width 14 height 5
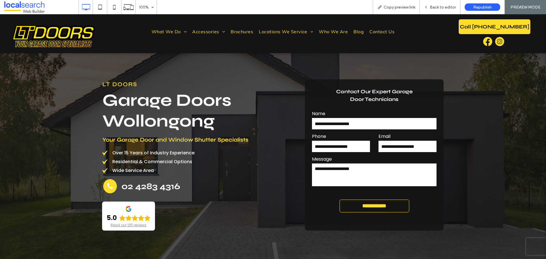
click at [336, 145] on input "**********" at bounding box center [341, 146] width 58 height 11
type input "********"
click at [364, 211] on input "**********" at bounding box center [374, 205] width 68 height 11
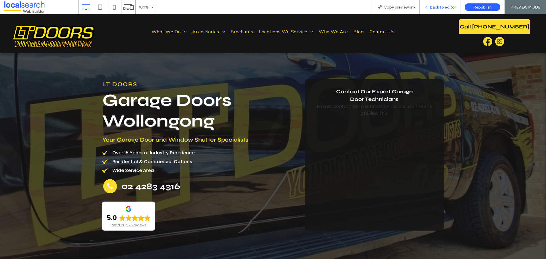
click at [428, 6] on icon at bounding box center [426, 7] width 4 height 4
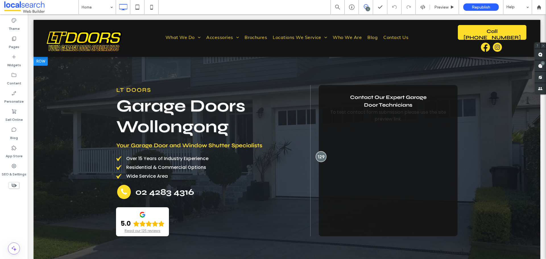
click at [315, 156] on div at bounding box center [320, 156] width 11 height 11
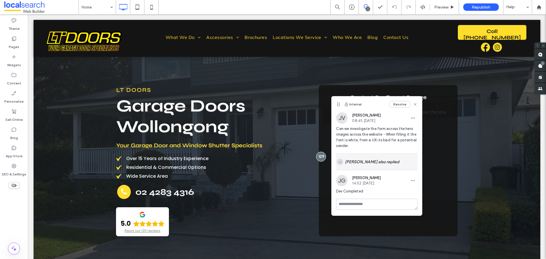
click at [378, 156] on div "JB Jesse Brown also replied" at bounding box center [376, 161] width 81 height 16
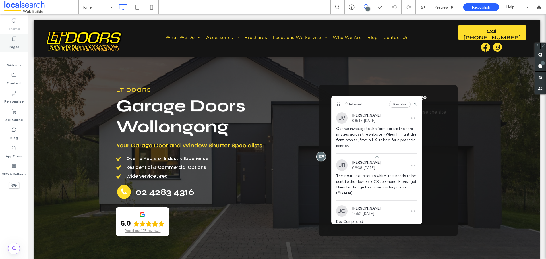
click at [16, 44] on label "Pages" at bounding box center [14, 45] width 11 height 8
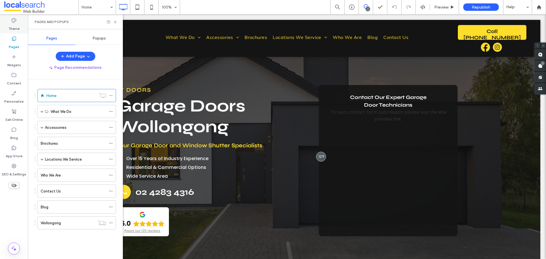
click at [12, 23] on icon at bounding box center [14, 21] width 6 height 6
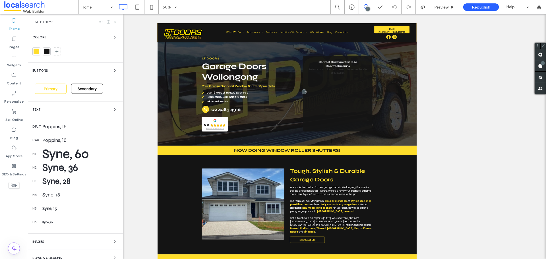
click at [113, 22] on icon at bounding box center [115, 22] width 4 height 4
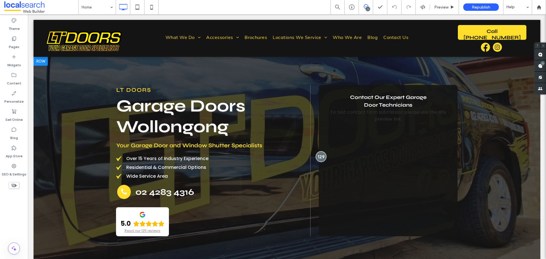
click at [320, 160] on div at bounding box center [320, 156] width 11 height 11
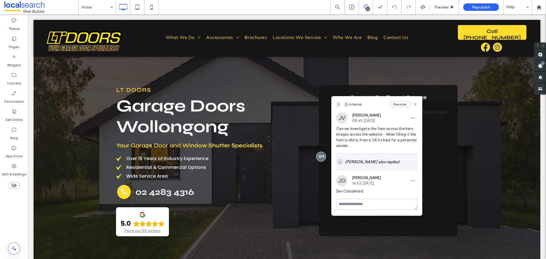
click at [348, 160] on div "JB Jesse Brown also replied" at bounding box center [376, 161] width 81 height 16
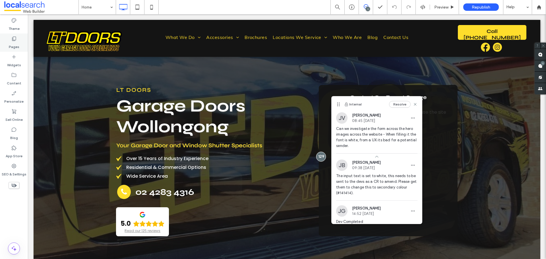
click at [18, 40] on div "Pages" at bounding box center [14, 43] width 28 height 18
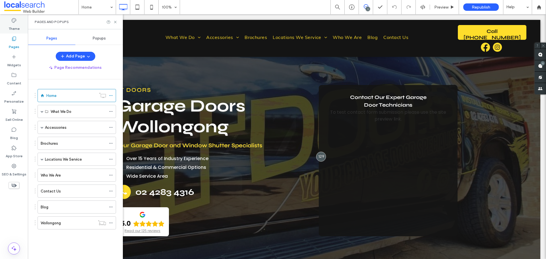
click at [22, 25] on div "Theme" at bounding box center [14, 24] width 28 height 18
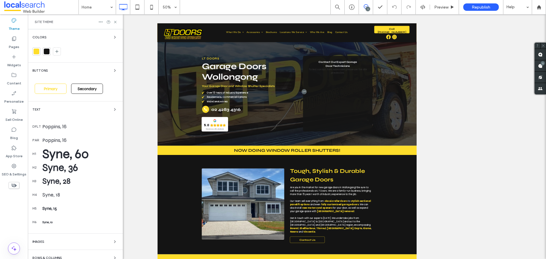
click at [46, 50] on div at bounding box center [47, 52] width 6 height 6
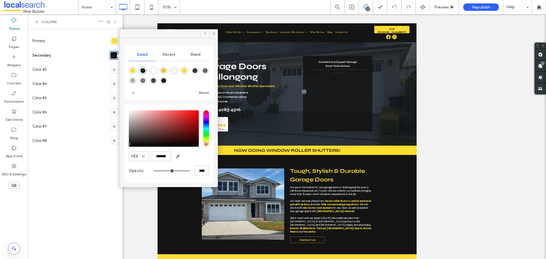
click at [116, 23] on icon at bounding box center [115, 22] width 4 height 4
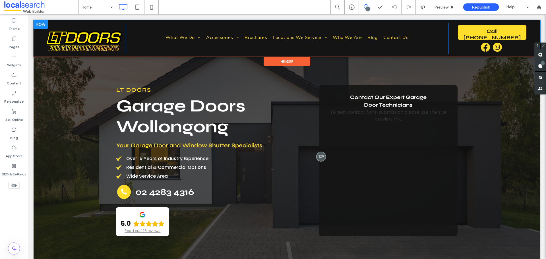
click at [99, 40] on img at bounding box center [84, 41] width 78 height 23
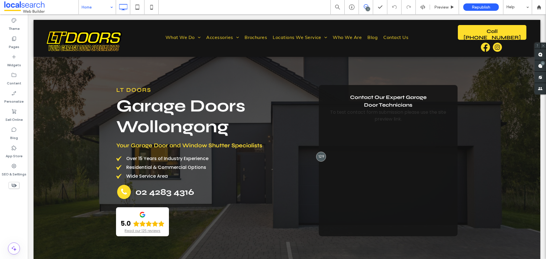
click at [362, 7] on span at bounding box center [366, 6] width 14 height 5
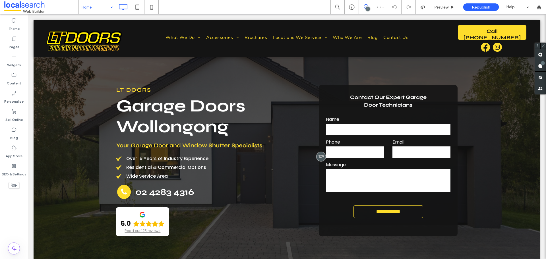
click at [320, 157] on div at bounding box center [321, 157] width 10 height 10
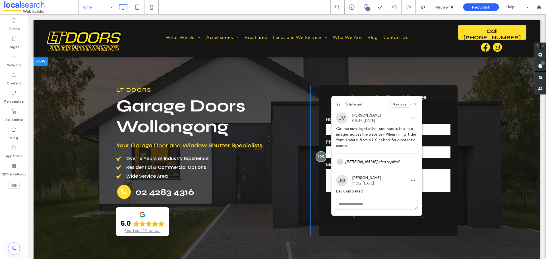
click at [319, 157] on div at bounding box center [320, 156] width 11 height 11
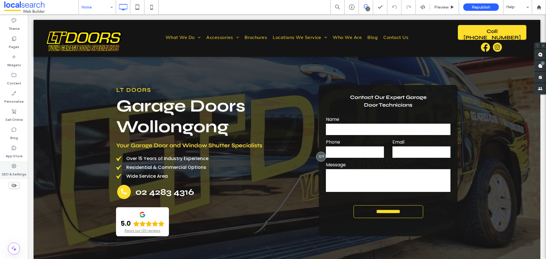
click at [14, 169] on label "SEO & Settings" at bounding box center [14, 173] width 25 height 8
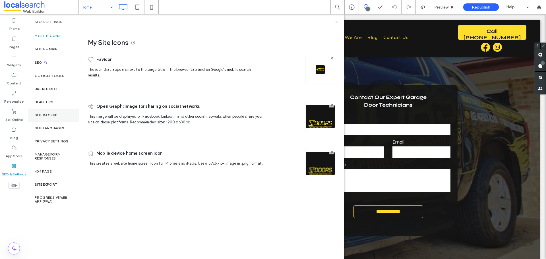
click at [49, 113] on label "Site Backup" at bounding box center [46, 115] width 23 height 4
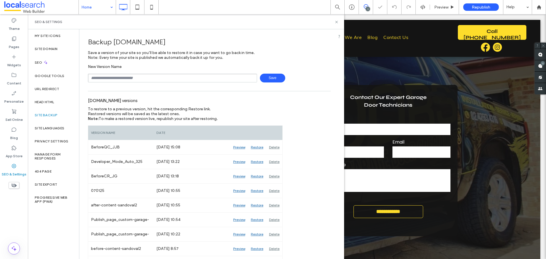
click at [108, 82] on input "text" at bounding box center [172, 78] width 169 height 9
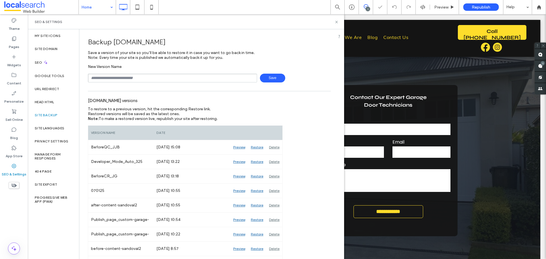
type input "**********"
click at [266, 74] on span "Save" at bounding box center [272, 78] width 25 height 9
